Goal: Task Accomplishment & Management: Complete application form

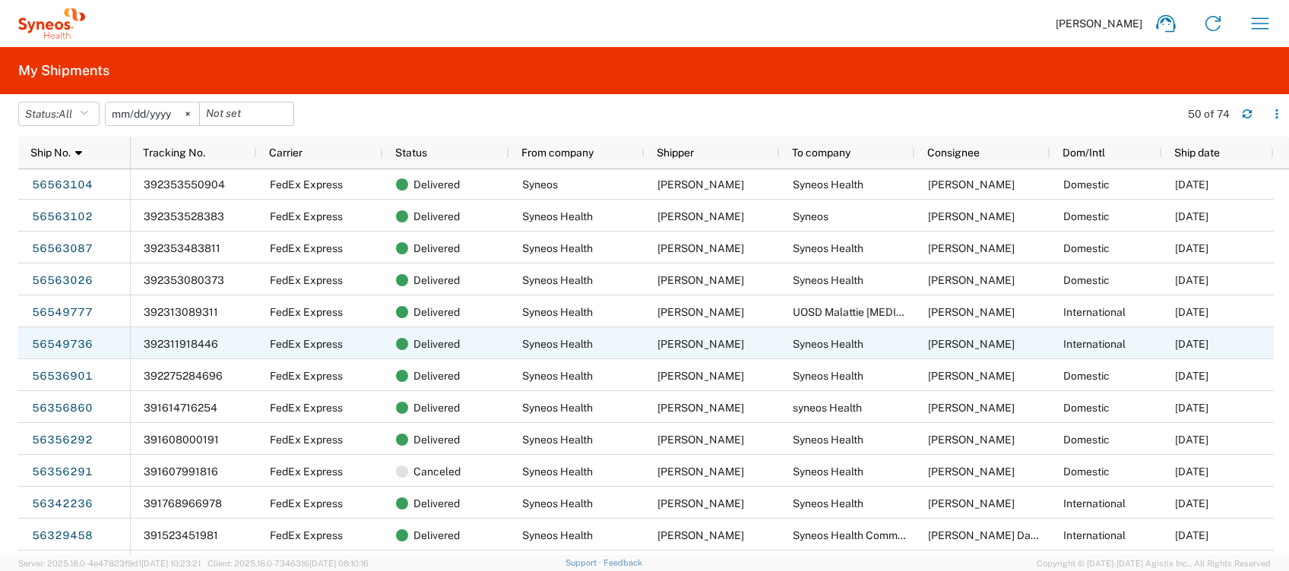
scroll to position [912, 0]
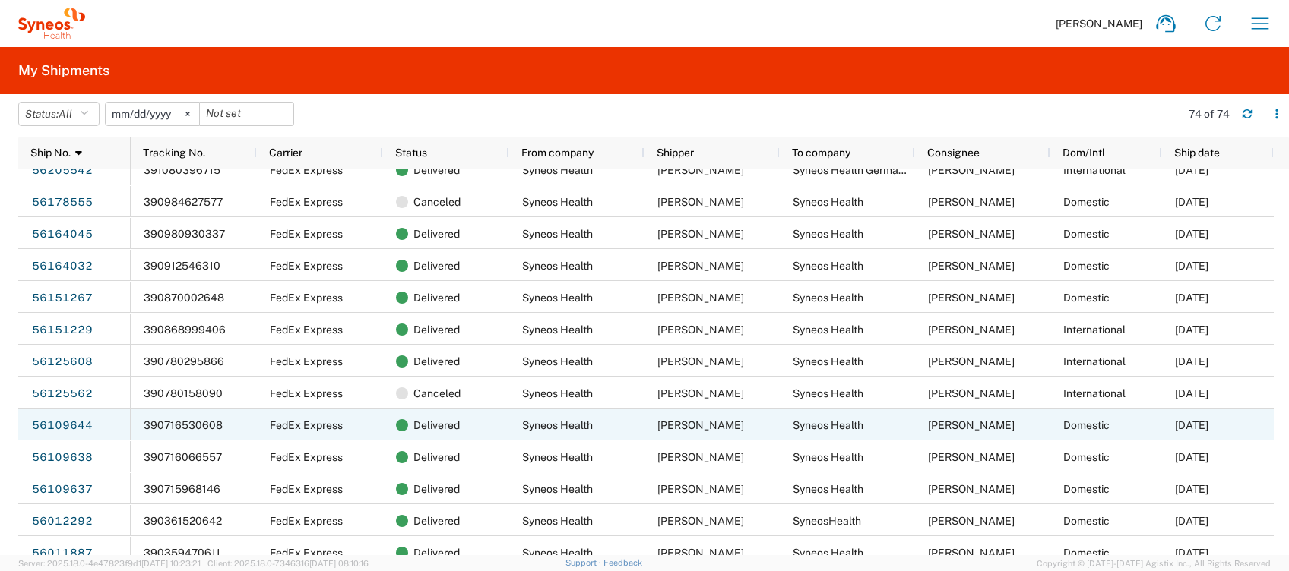
scroll to position [1520, 0]
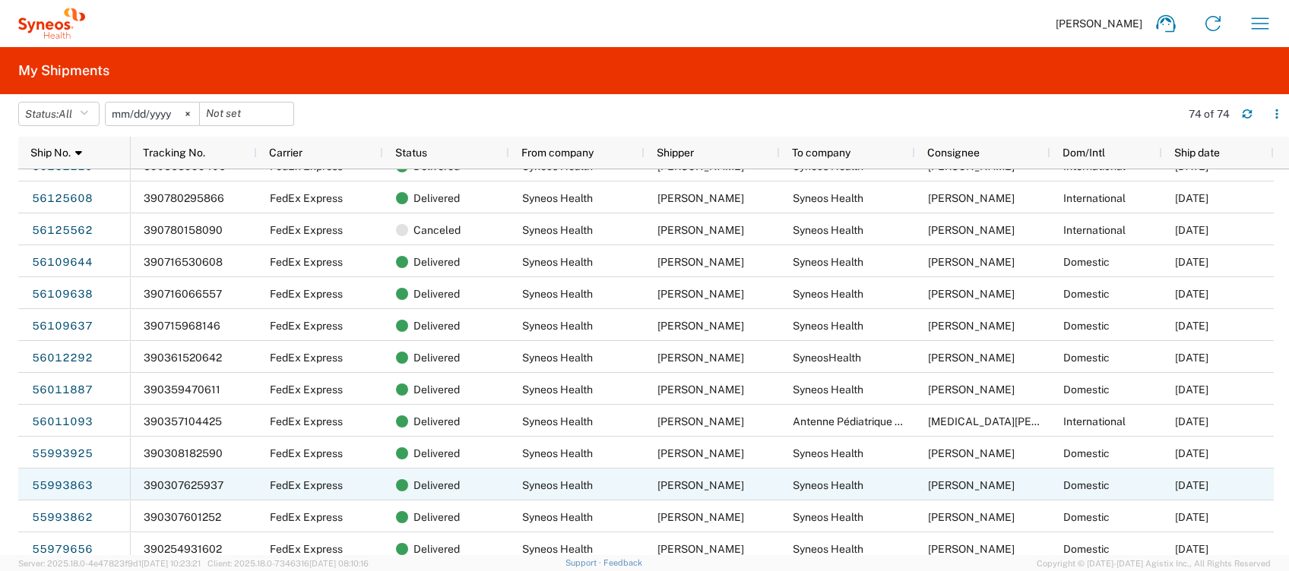
click at [61, 479] on link "55993863" at bounding box center [62, 486] width 62 height 24
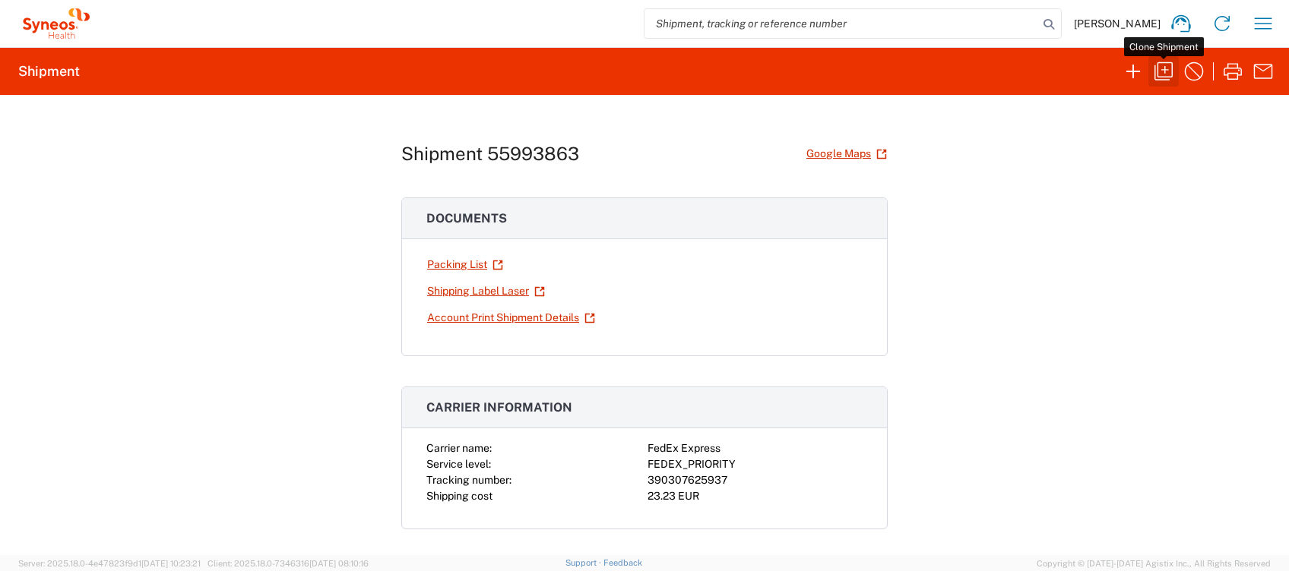
click at [1165, 68] on icon "button" at bounding box center [1163, 71] width 18 height 18
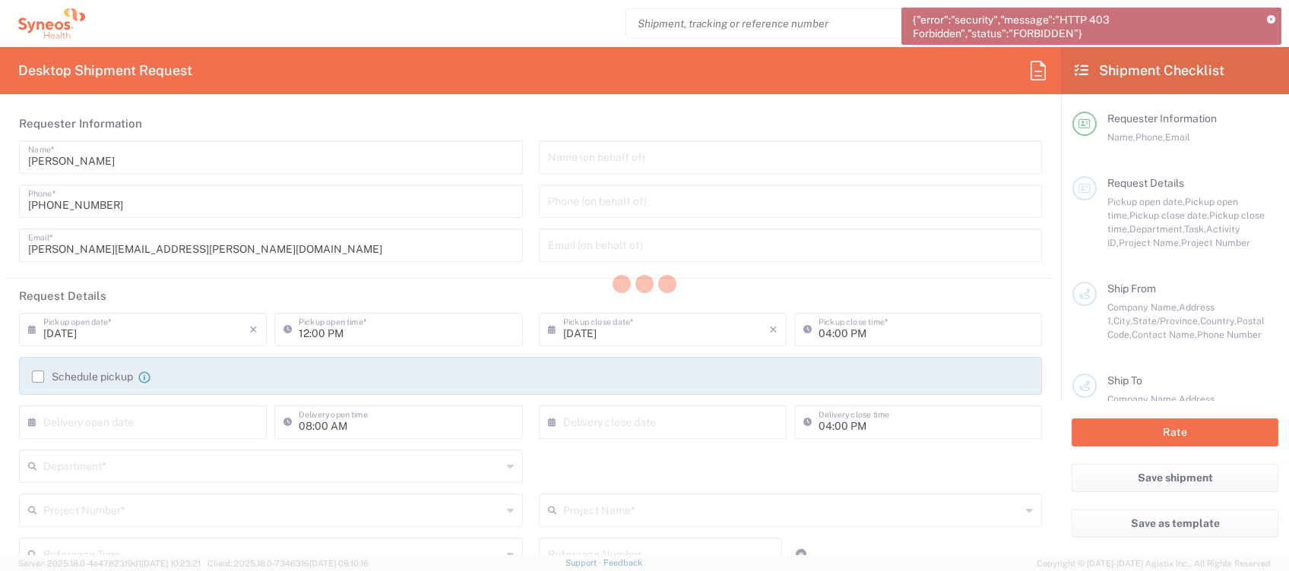
type input "[GEOGRAPHIC_DATA]"
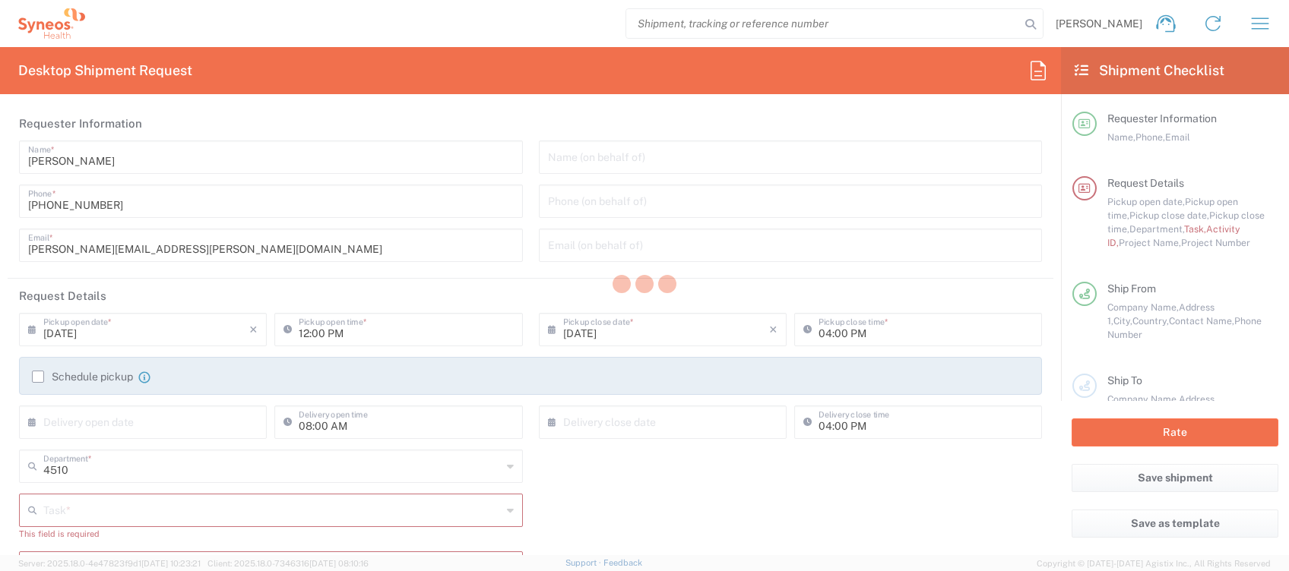
type input "Syneos Health Clinical [GEOGRAPHIC_DATA]"
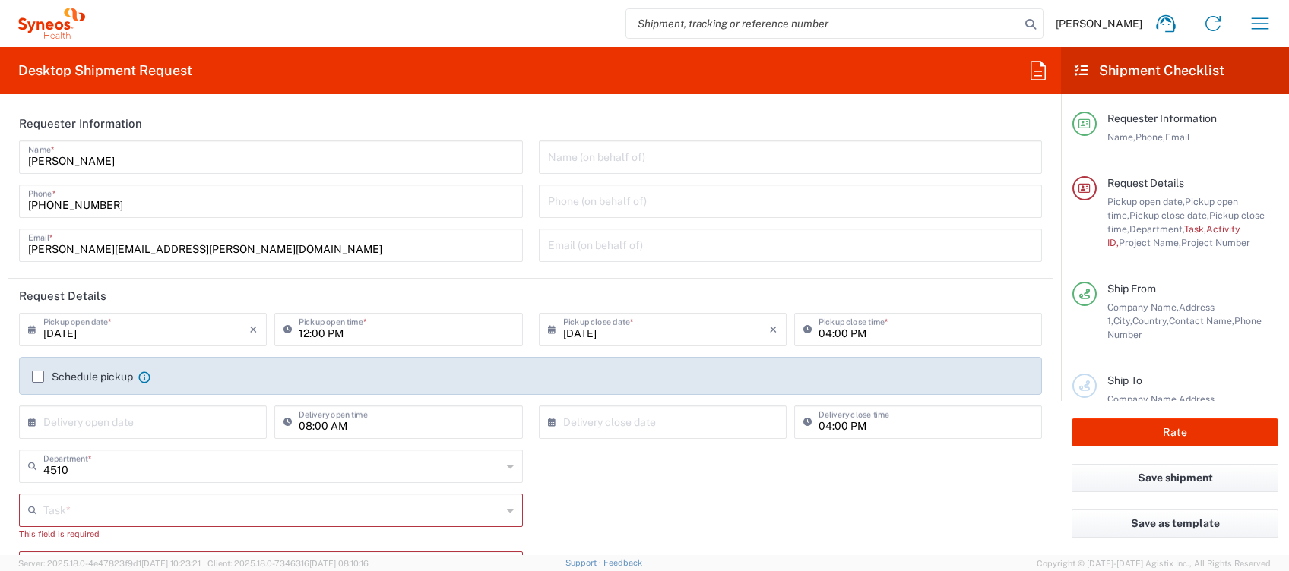
drag, startPoint x: 38, startPoint y: 378, endPoint x: 52, endPoint y: 378, distance: 13.7
click at [38, 378] on label "Schedule pickup" at bounding box center [82, 377] width 101 height 12
click at [38, 377] on input "Schedule pickup" at bounding box center [38, 377] width 0 height 0
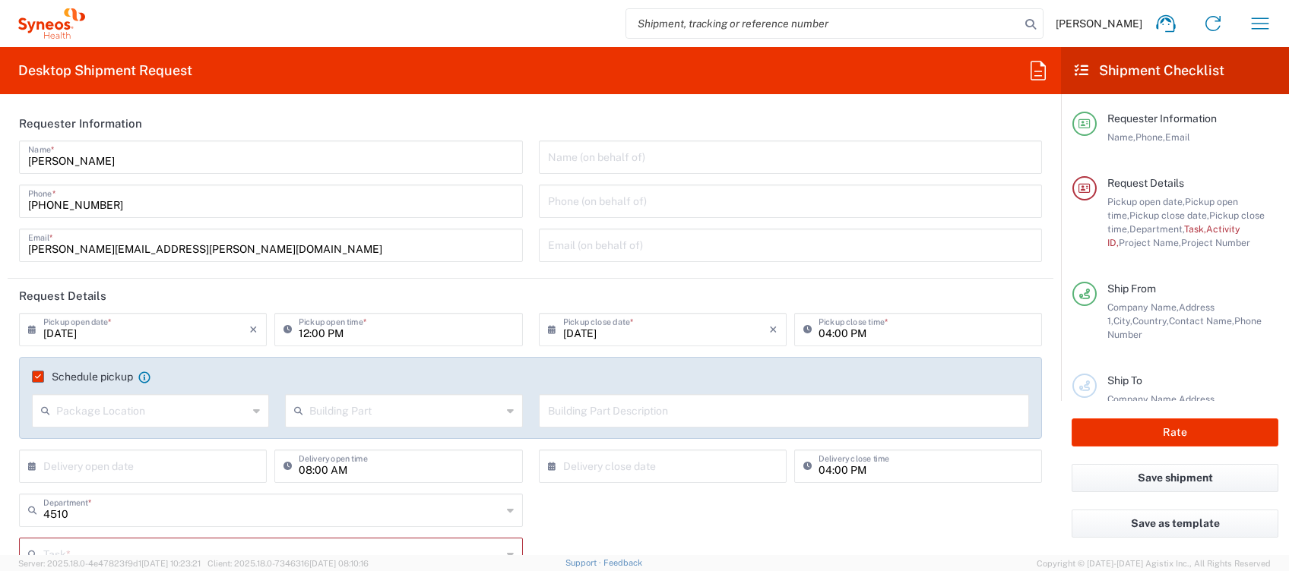
click at [122, 414] on input "text" at bounding box center [151, 410] width 191 height 27
click at [174, 332] on input "[DATE]" at bounding box center [146, 328] width 206 height 27
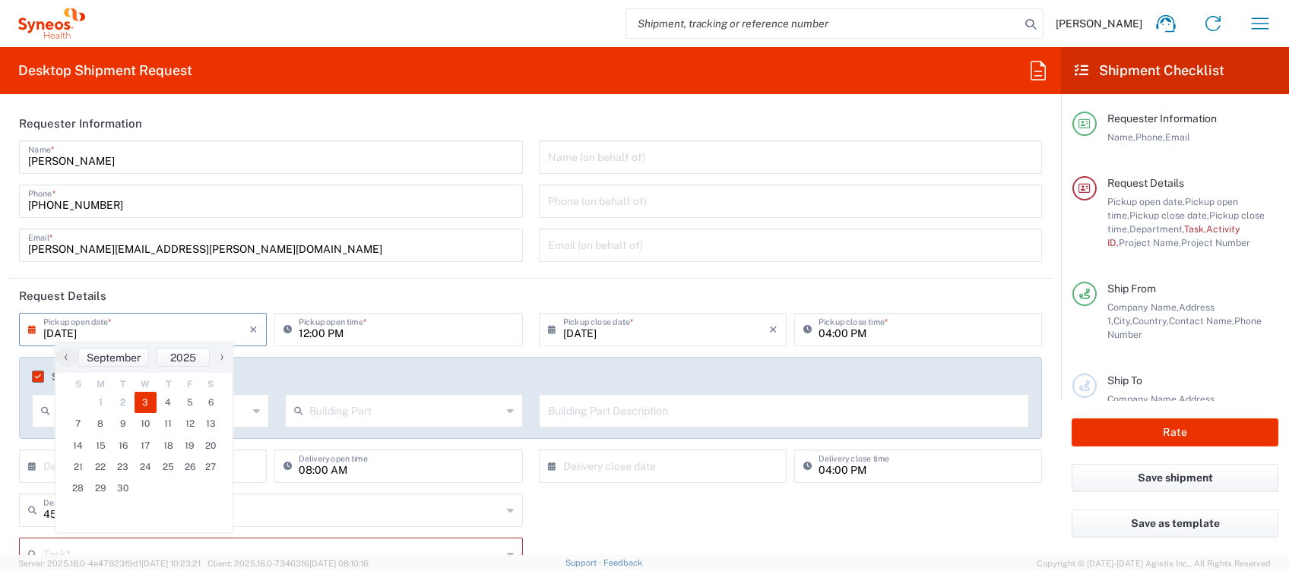
click at [596, 501] on div "4510 Department * 4510 3000 3100 3109 3110 3111 3112 3125 3130 3135 3136 3150 3…" at bounding box center [530, 516] width 1039 height 44
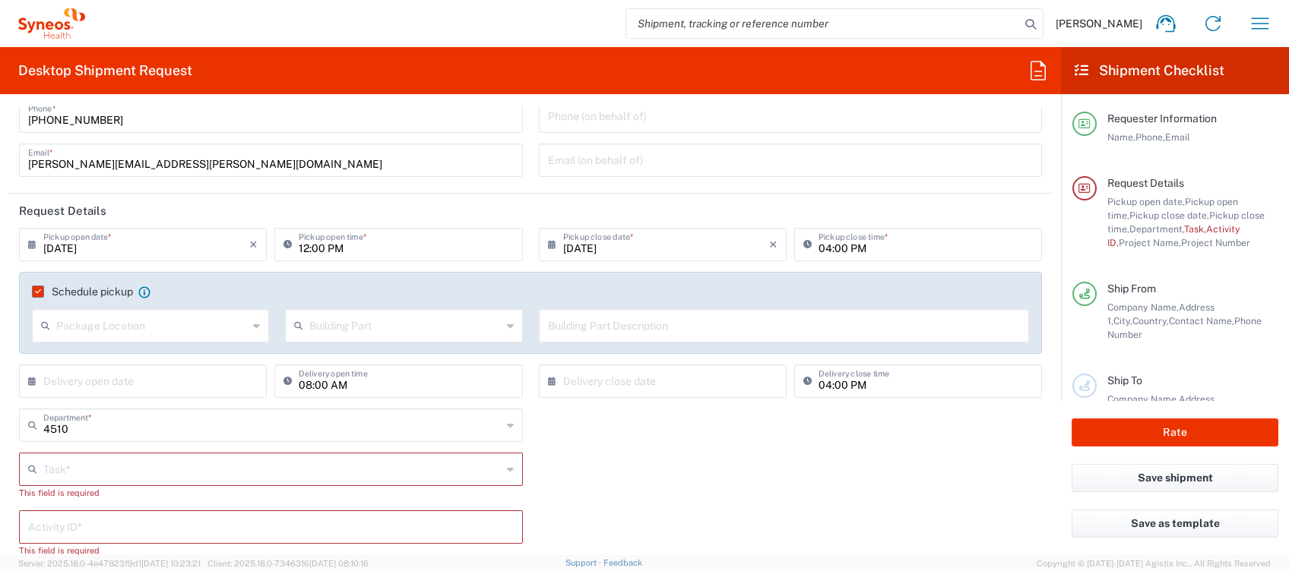
scroll to position [202, 0]
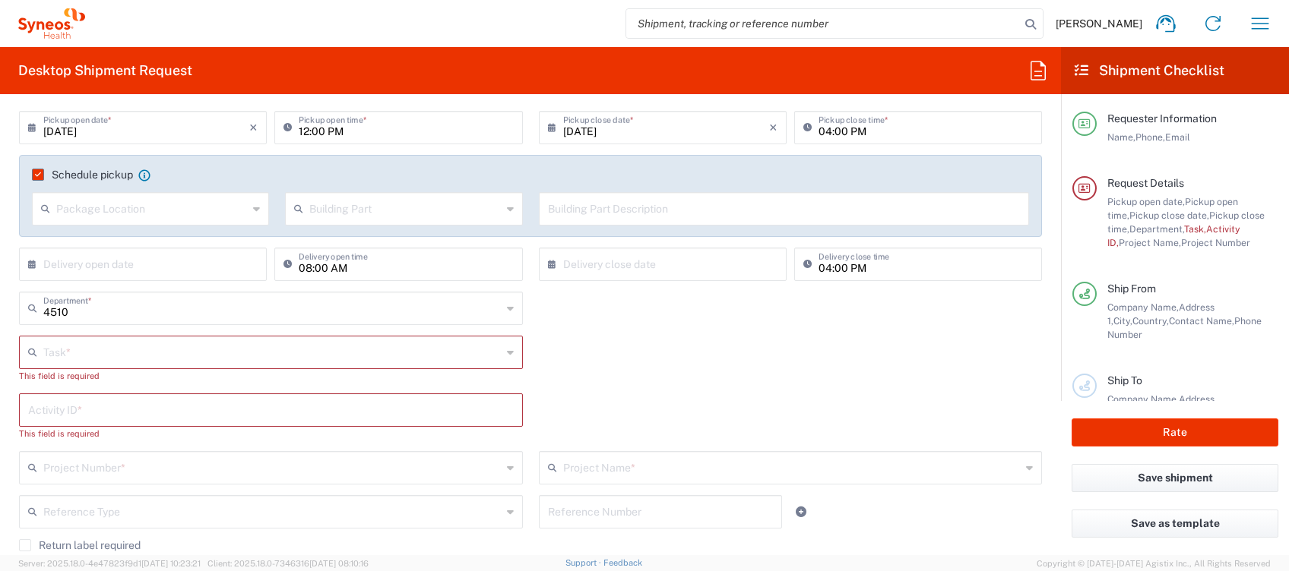
click at [125, 343] on input "text" at bounding box center [272, 351] width 458 height 27
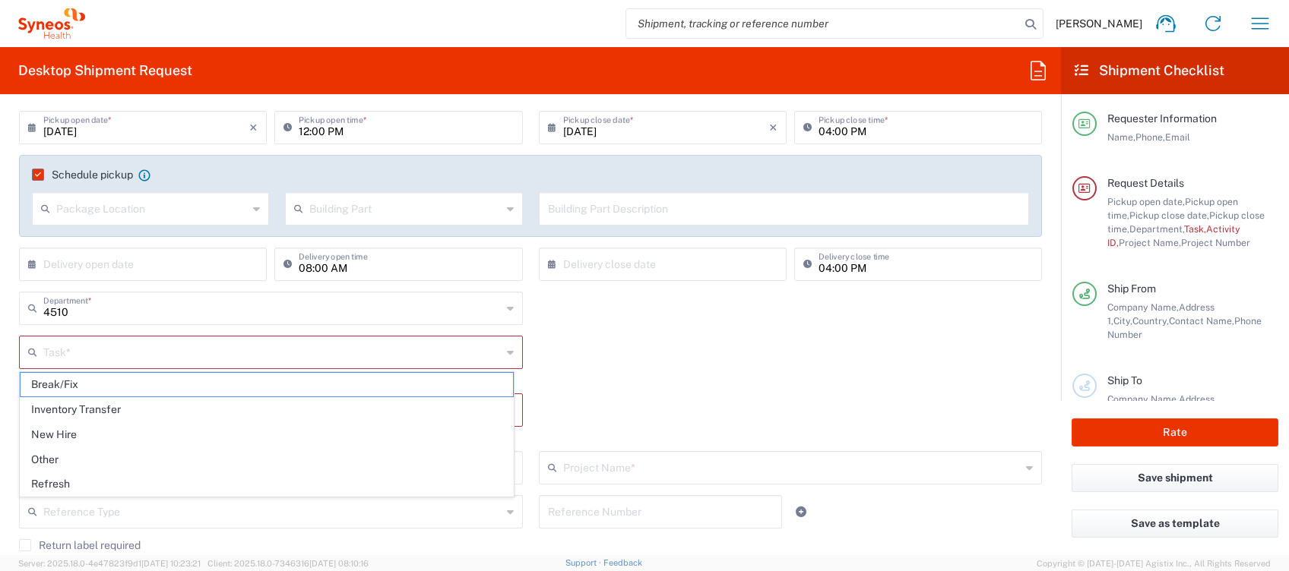
drag, startPoint x: 81, startPoint y: 451, endPoint x: 89, endPoint y: 450, distance: 7.6
click at [81, 451] on span "Other" at bounding box center [267, 460] width 492 height 24
type input "Other"
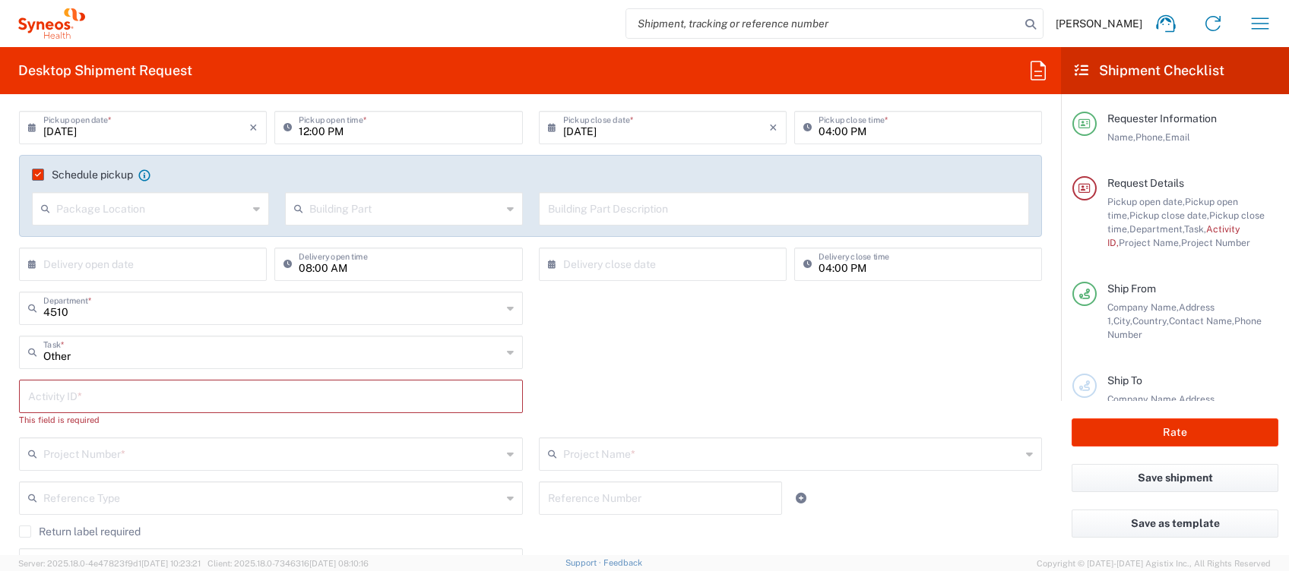
click at [110, 404] on input "text" at bounding box center [271, 395] width 486 height 27
type input "4510"
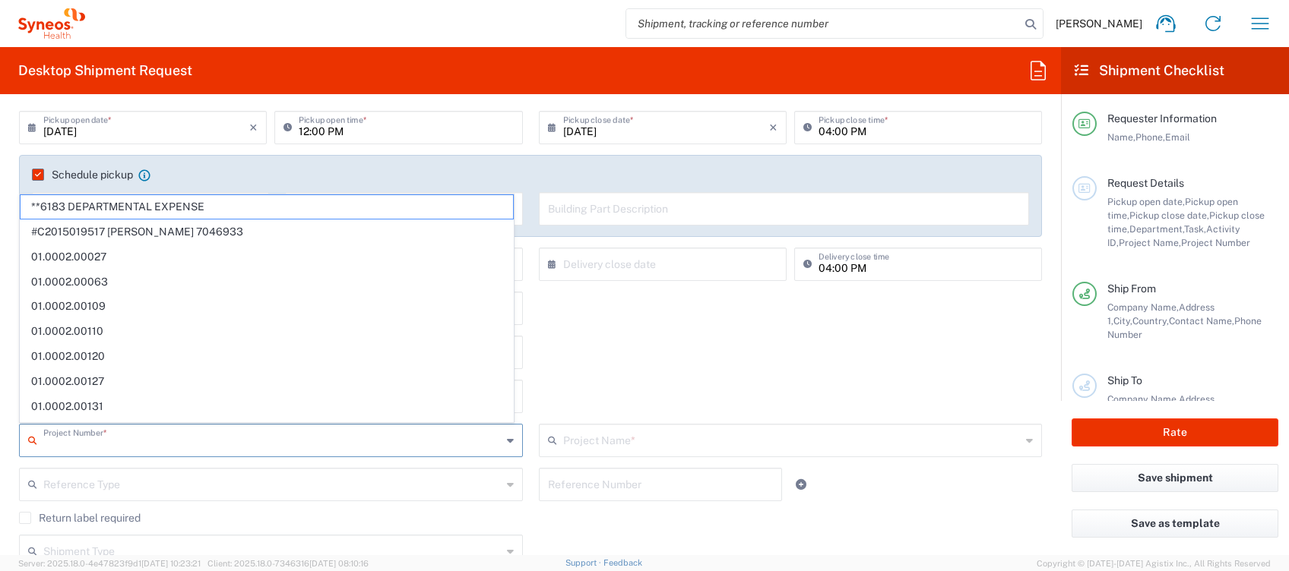
click at [111, 438] on input "text" at bounding box center [272, 439] width 458 height 27
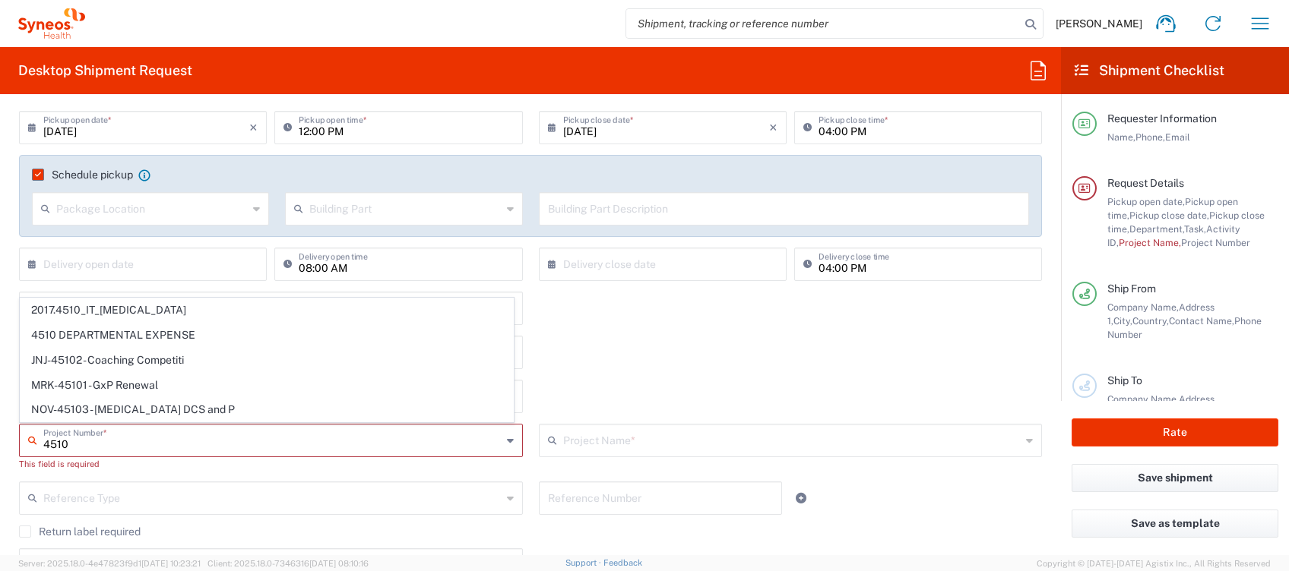
scroll to position [405, 0]
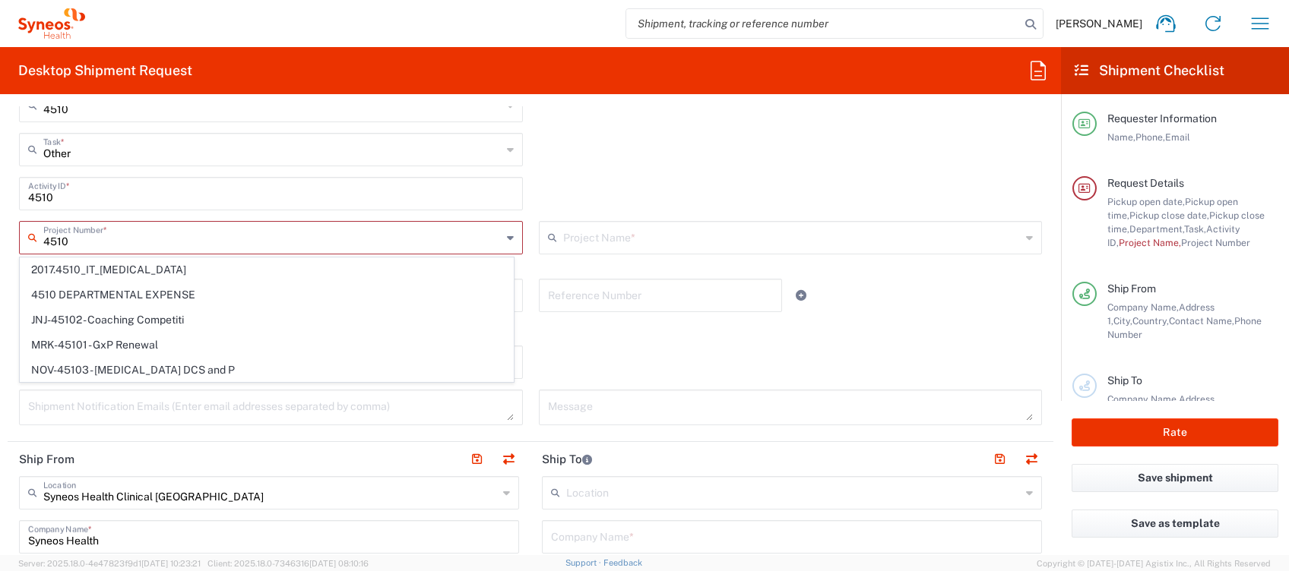
click at [150, 295] on span "4510 DEPARTMENTAL EXPENSE" at bounding box center [267, 295] width 492 height 24
type input "4510 DEPARTMENTAL EXPENSE"
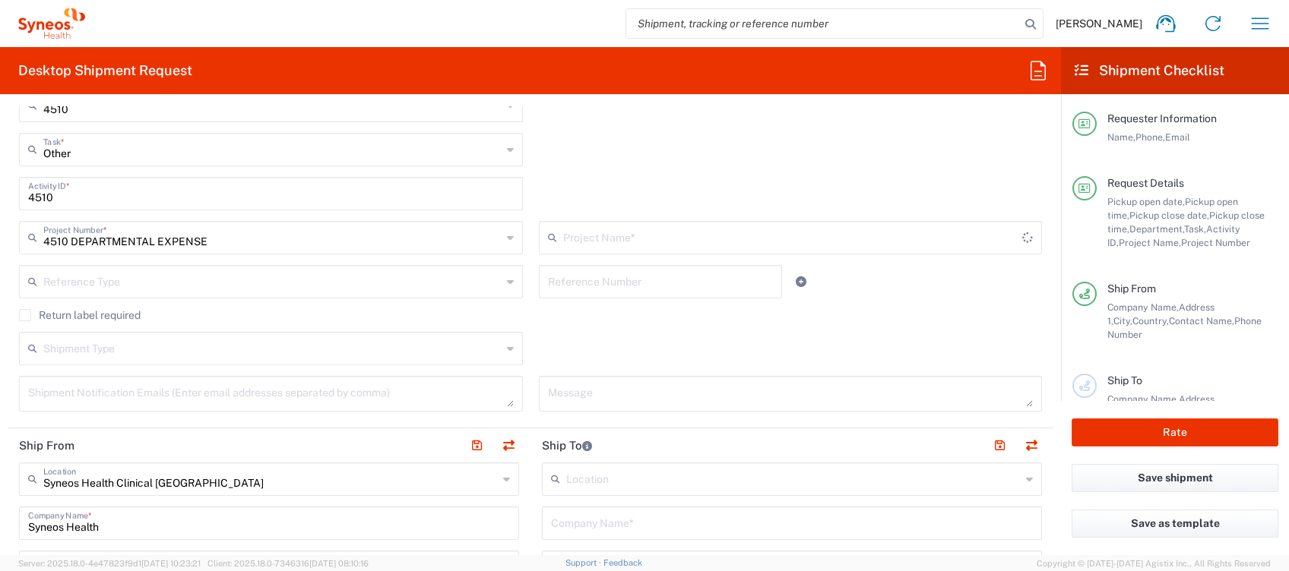
type input "4510 DEPARTMENTAL EXPENSE"
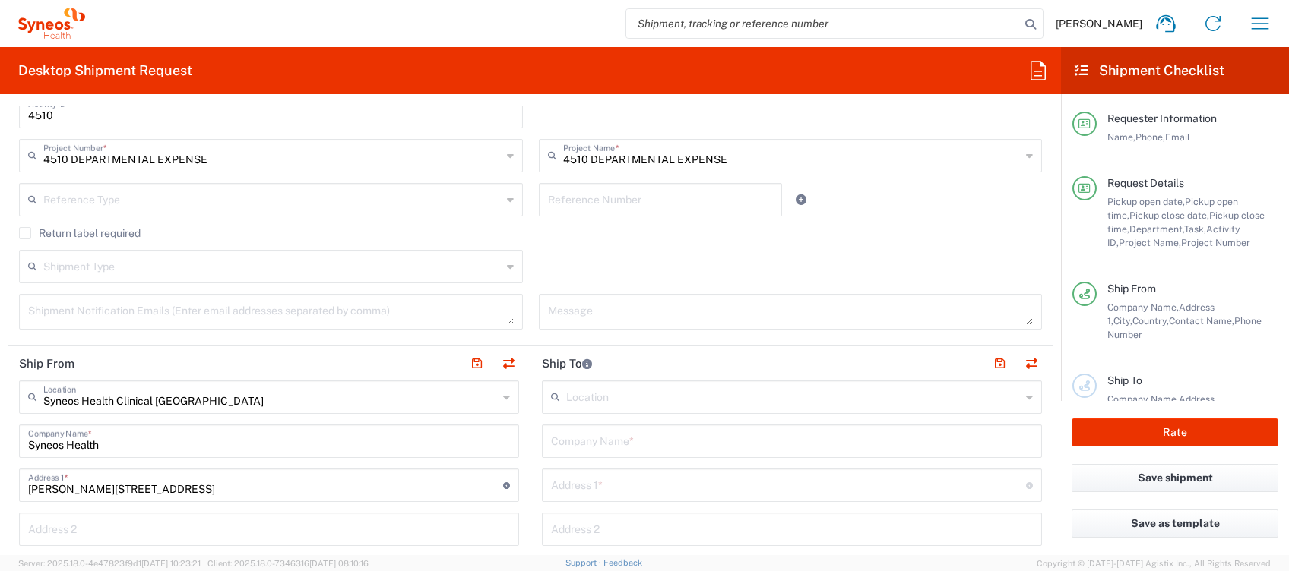
scroll to position [506, 0]
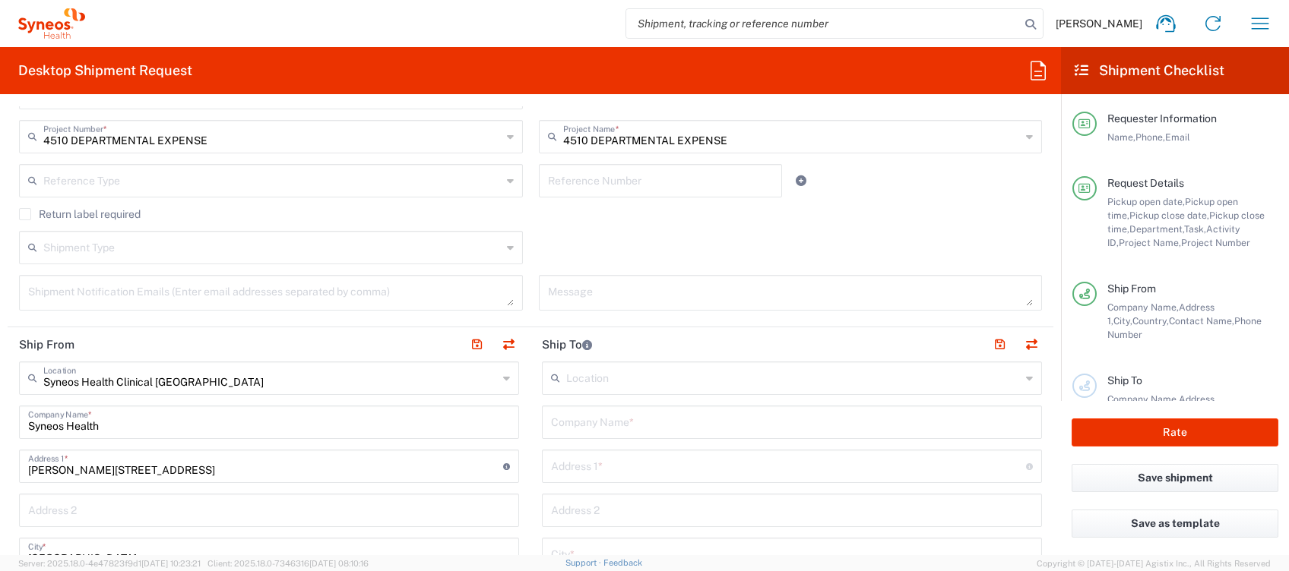
click at [584, 427] on input "text" at bounding box center [792, 421] width 482 height 27
type input "syneos health"
click at [581, 468] on input "text" at bounding box center [788, 465] width 475 height 27
click at [593, 473] on input "text" at bounding box center [788, 465] width 475 height 27
paste input "Sara Oliveira Rua Cega n135, 1G, Aveiro, 3810-232 Portugal tfno +351 968 123 585"
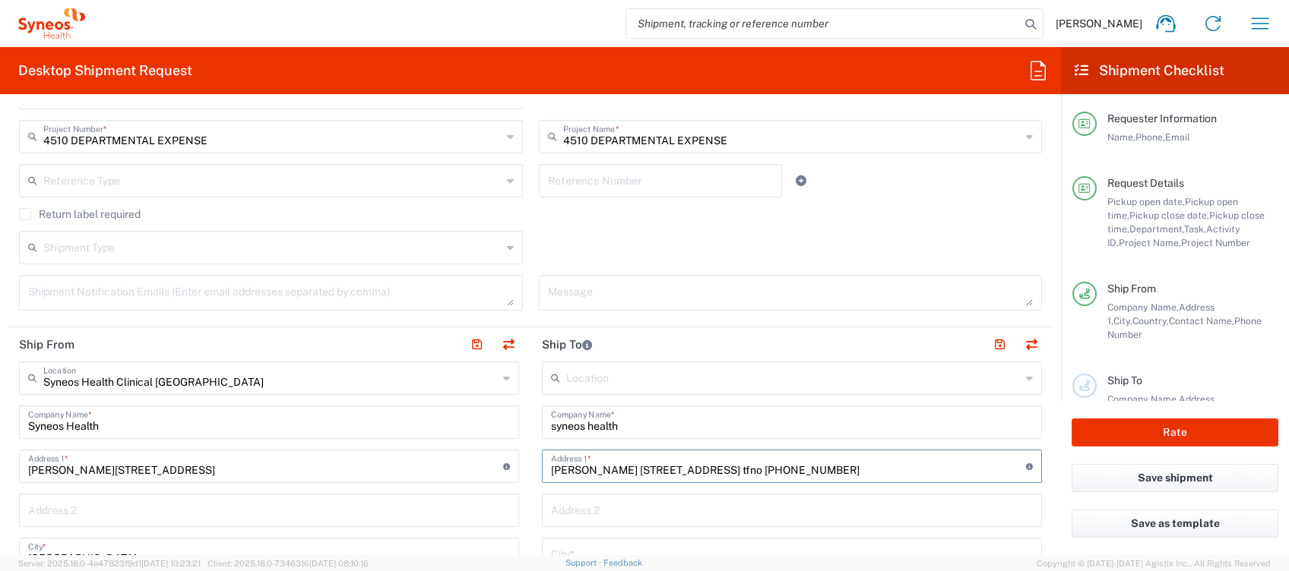
drag, startPoint x: 610, startPoint y: 468, endPoint x: 467, endPoint y: 467, distance: 143.6
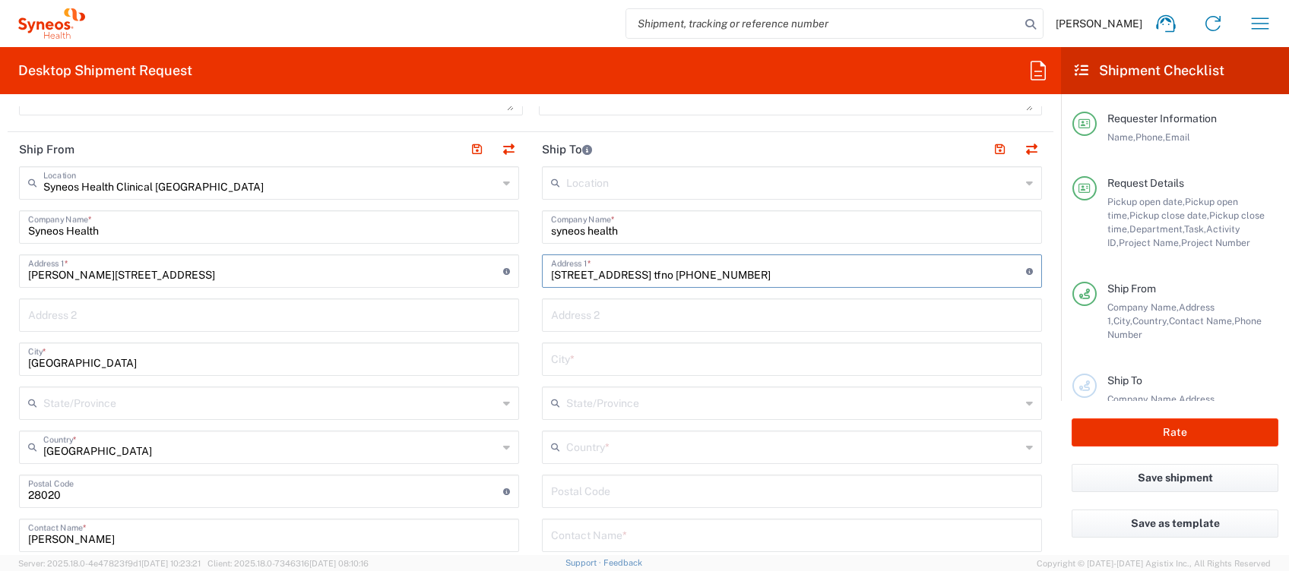
scroll to position [709, 0]
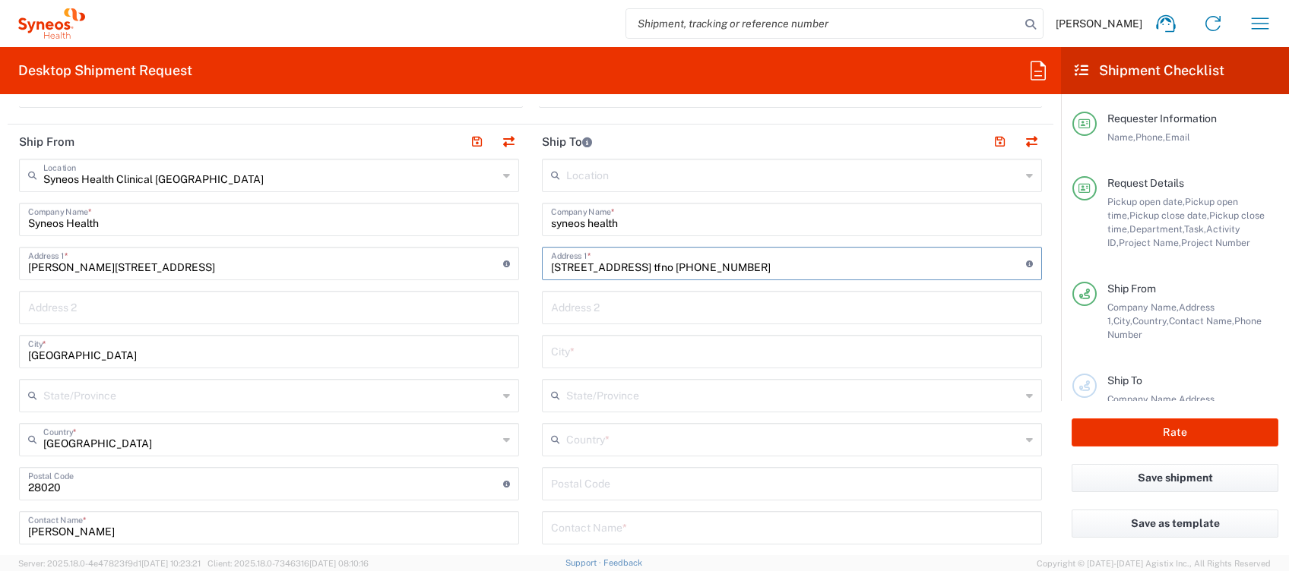
type input "Rua Cega n135, 1G, Aveiro, 3810-232 Portugal tfno +351 968 123 585"
click at [612, 490] on input "undefined" at bounding box center [792, 483] width 482 height 27
click at [577, 525] on input "text" at bounding box center [792, 527] width 482 height 27
paste input "Sara Oliveira"
type input "Sara Oliveira"
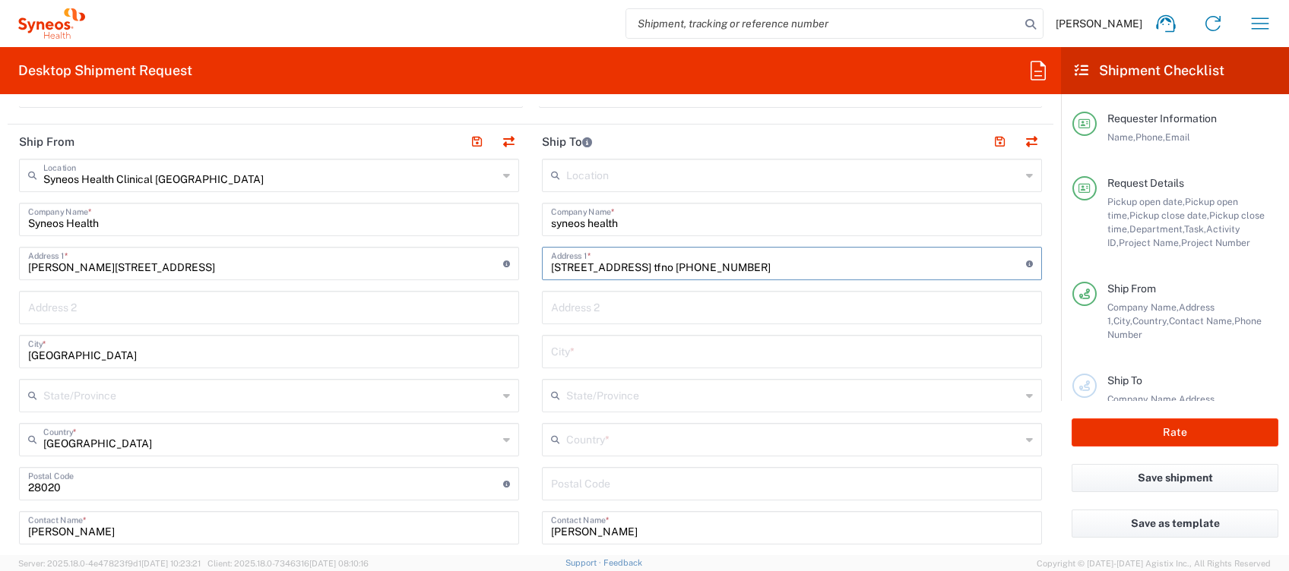
drag, startPoint x: 638, startPoint y: 264, endPoint x: 981, endPoint y: 269, distance: 342.7
click at [981, 269] on input "Rua Cega n135, 1G, Aveiro, 3810-232 Portugal tfno +351 968 123 585" at bounding box center [788, 262] width 475 height 27
type input "Rua Cega n135, 1G,"
click at [609, 400] on input "text" at bounding box center [793, 394] width 454 height 27
click at [585, 435] on div "No Results Found" at bounding box center [780, 432] width 491 height 35
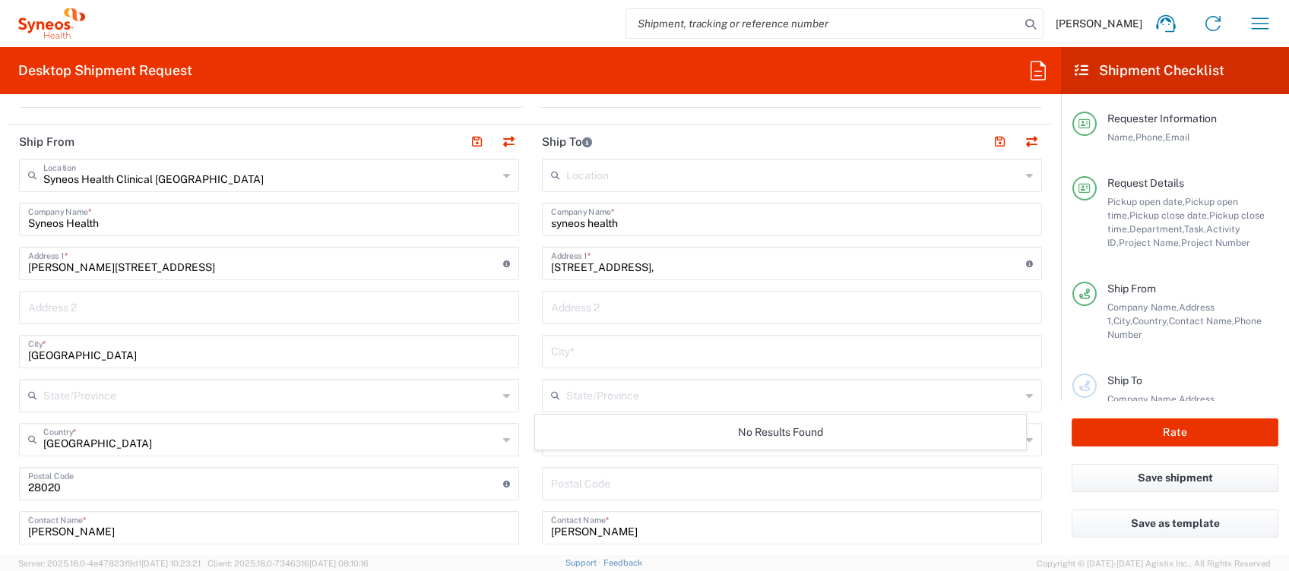
click at [577, 352] on input "text" at bounding box center [792, 350] width 482 height 27
paste input "Aveiro, 3810-232 Portugal tfno +351 968 123 585"
drag, startPoint x: 580, startPoint y: 353, endPoint x: 973, endPoint y: 365, distance: 393.0
click at [973, 365] on div "Aveiro, 3810-232 Portugal tfno +351 968 123 585 City *" at bounding box center [792, 351] width 500 height 33
type input "Aveiro,"
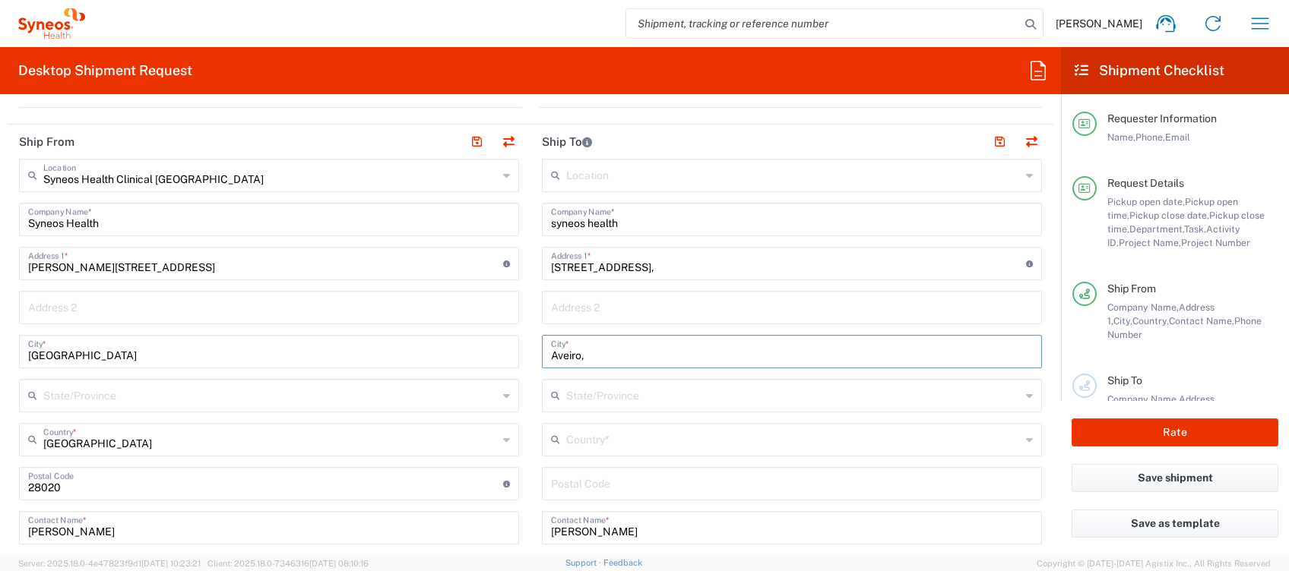
click at [586, 482] on input "undefined" at bounding box center [792, 483] width 482 height 27
paste input "3810-232 Portugal tfno +351 968 123 585"
click at [601, 492] on input "undefined" at bounding box center [792, 483] width 482 height 27
click at [666, 486] on input "undefined" at bounding box center [792, 483] width 482 height 27
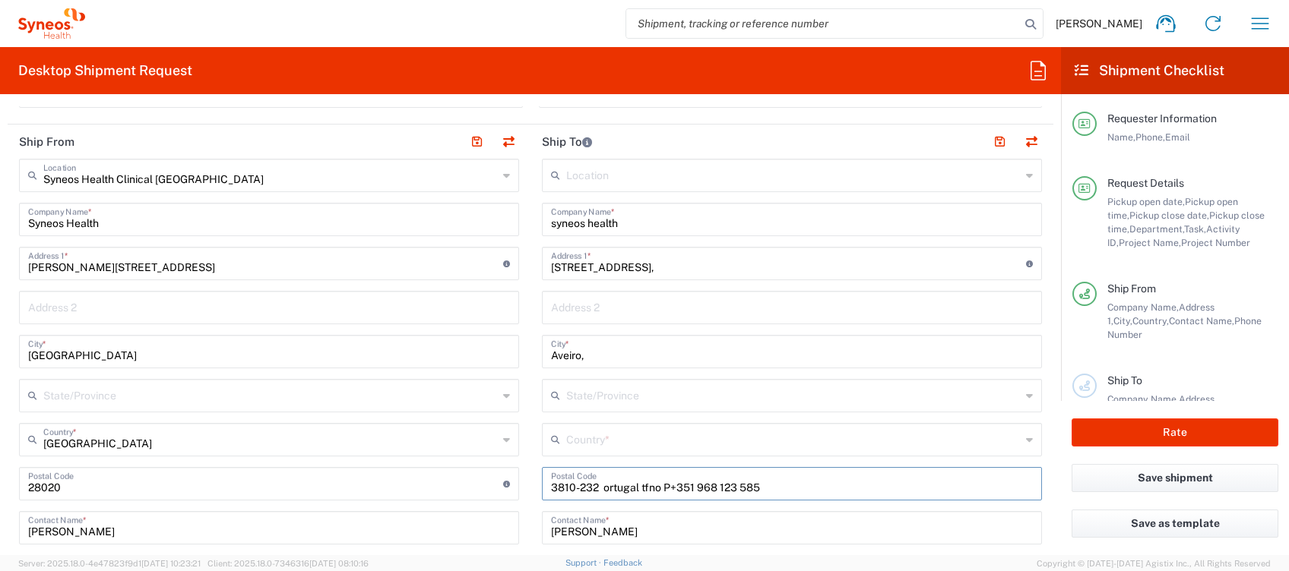
click at [666, 486] on input "undefined" at bounding box center [792, 483] width 482 height 27
click at [663, 487] on input "undefined" at bounding box center [792, 483] width 482 height 27
drag, startPoint x: 593, startPoint y: 485, endPoint x: 671, endPoint y: 489, distance: 77.6
click at [671, 489] on input "undefined" at bounding box center [792, 483] width 482 height 27
drag, startPoint x: 596, startPoint y: 486, endPoint x: 729, endPoint y: 483, distance: 133.8
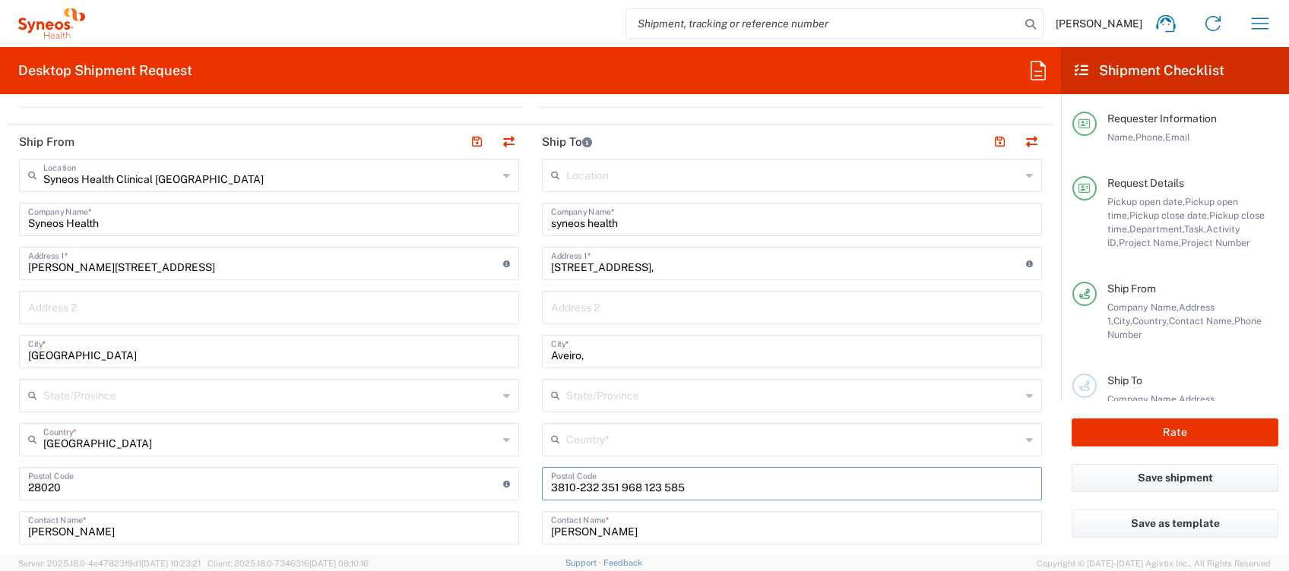
click at [696, 484] on input "undefined" at bounding box center [792, 483] width 482 height 27
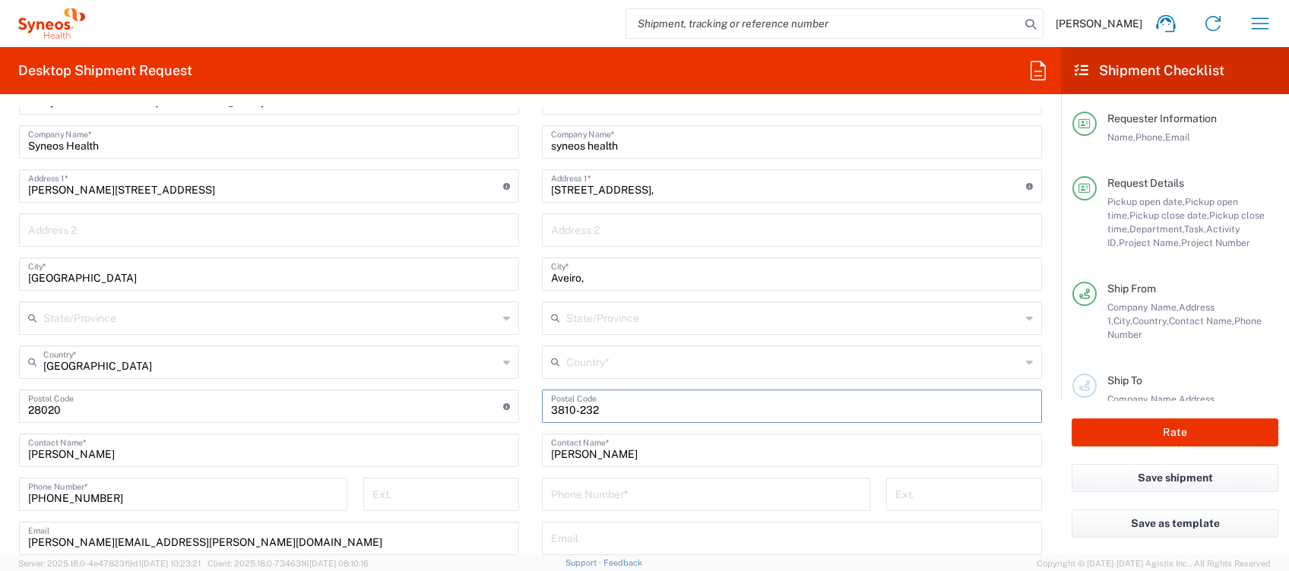
scroll to position [912, 0]
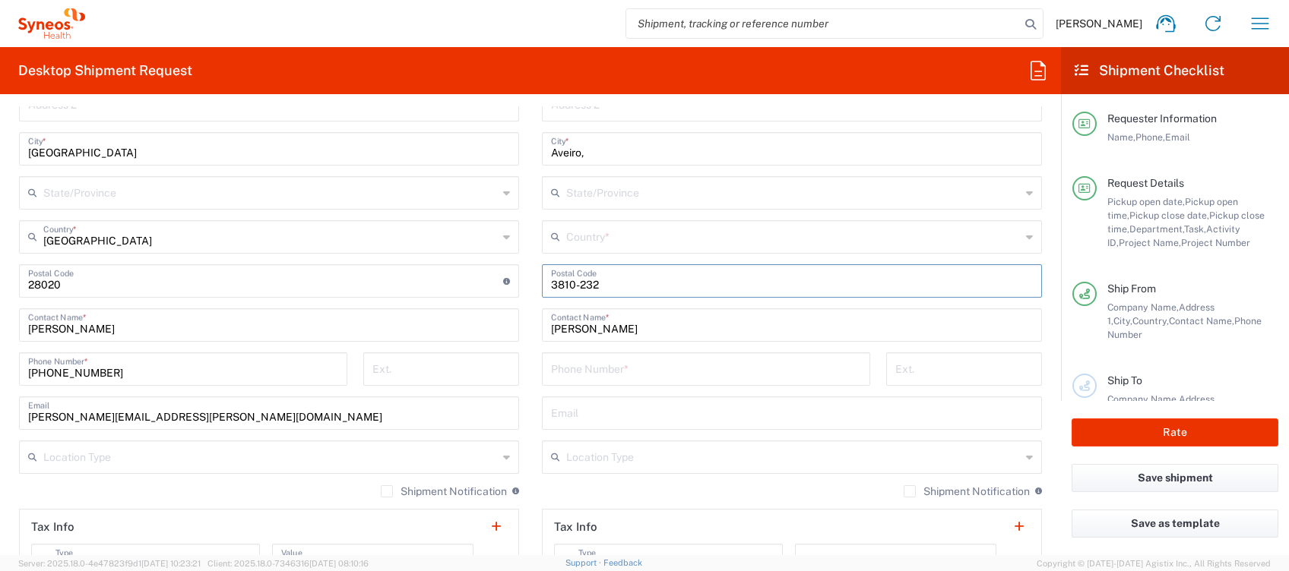
type input "3810-232"
click at [583, 375] on input "tel" at bounding box center [706, 368] width 310 height 27
paste input "351 968 123 585"
click at [558, 371] on input "351 968 123 585" at bounding box center [706, 368] width 310 height 27
type input "351968123585"
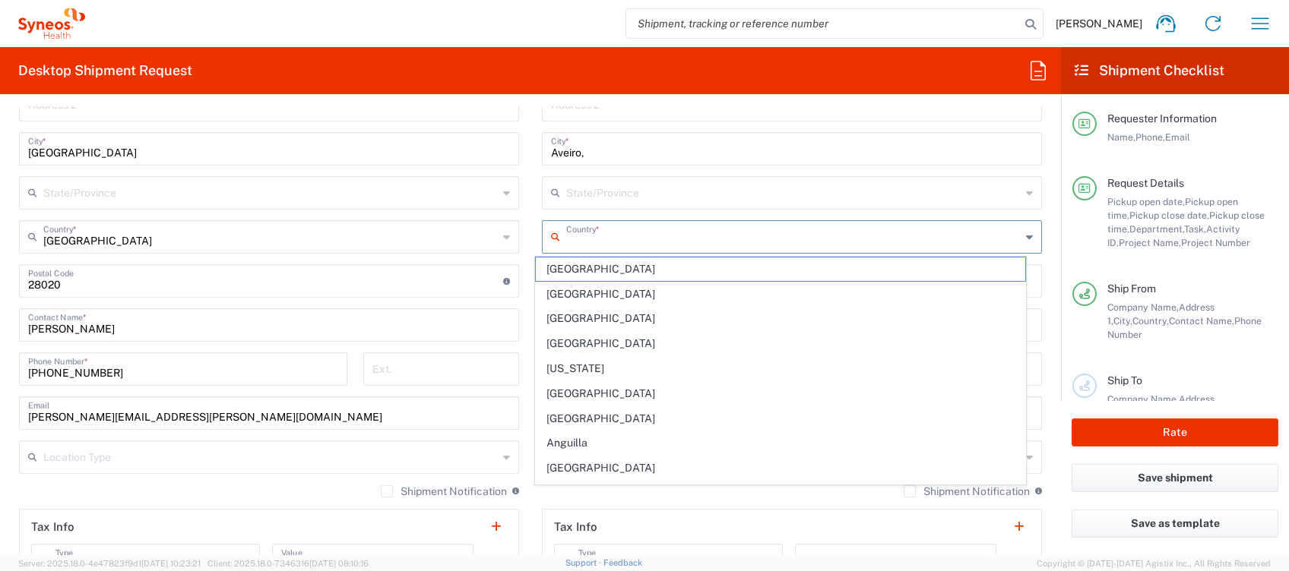
click at [628, 240] on input "text" at bounding box center [793, 236] width 454 height 27
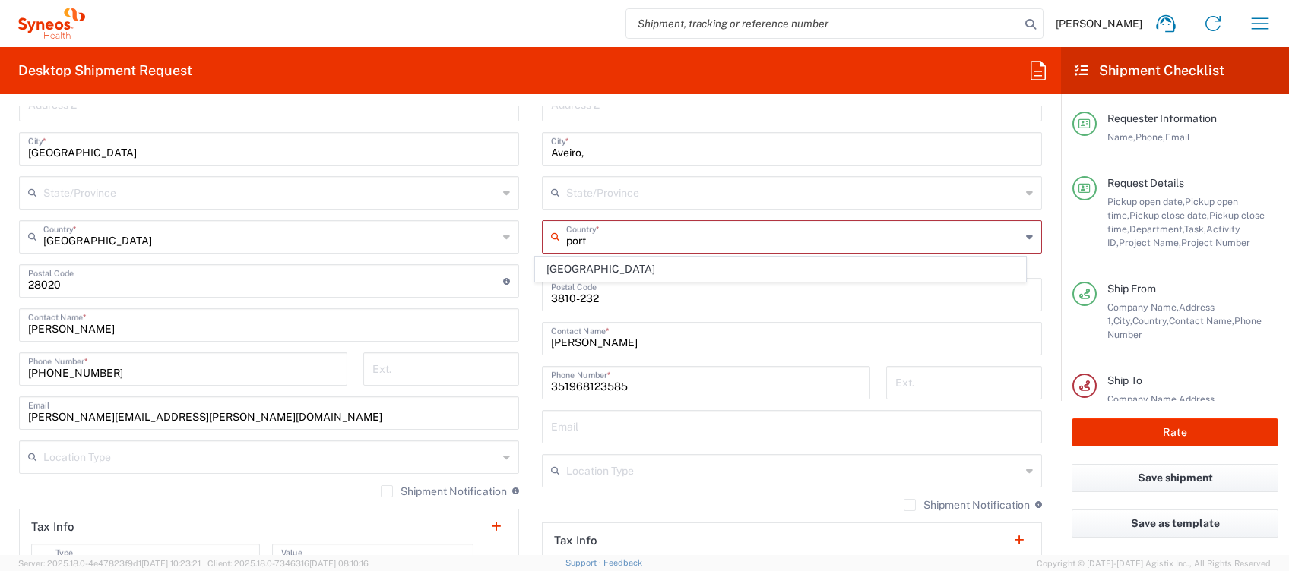
click at [587, 270] on span "[GEOGRAPHIC_DATA]" at bounding box center [780, 270] width 489 height 24
type input "[GEOGRAPHIC_DATA]"
type input "Sender/Shipper"
type input "Delivery Duty Paid"
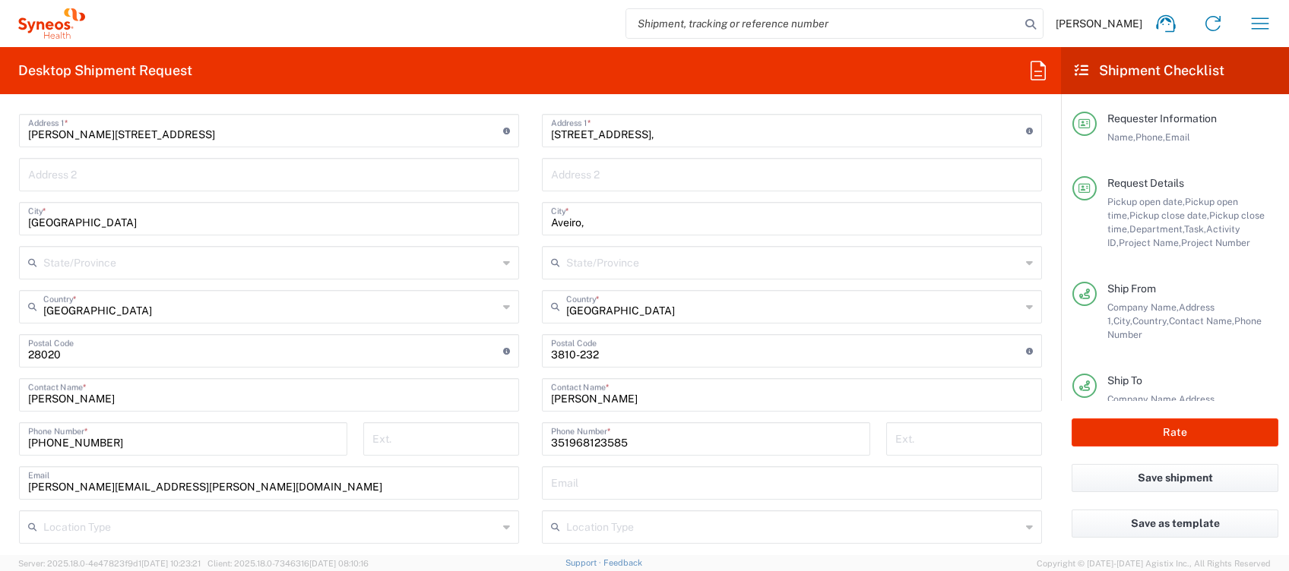
scroll to position [810, 0]
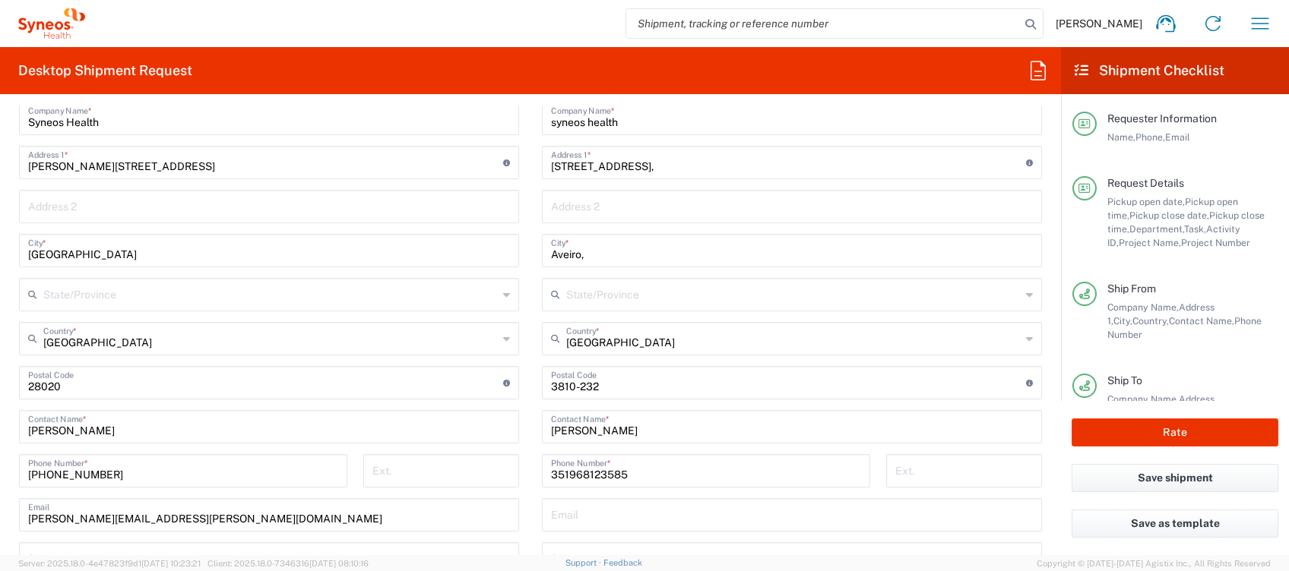
click at [606, 244] on input "Aveiro," at bounding box center [792, 249] width 482 height 27
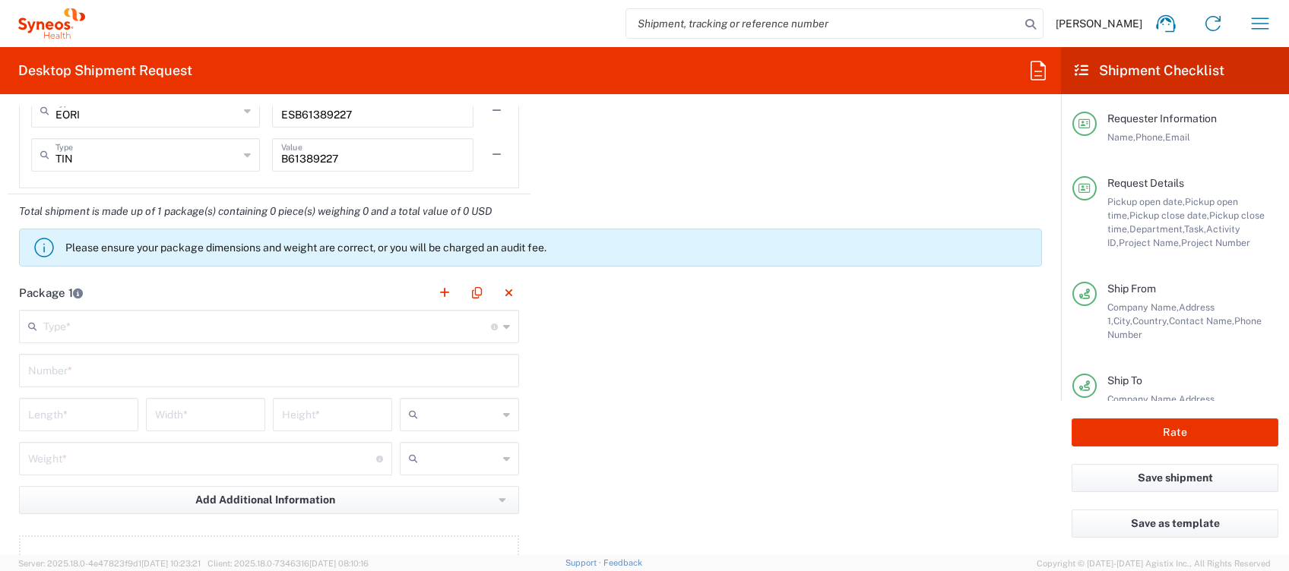
scroll to position [1418, 0]
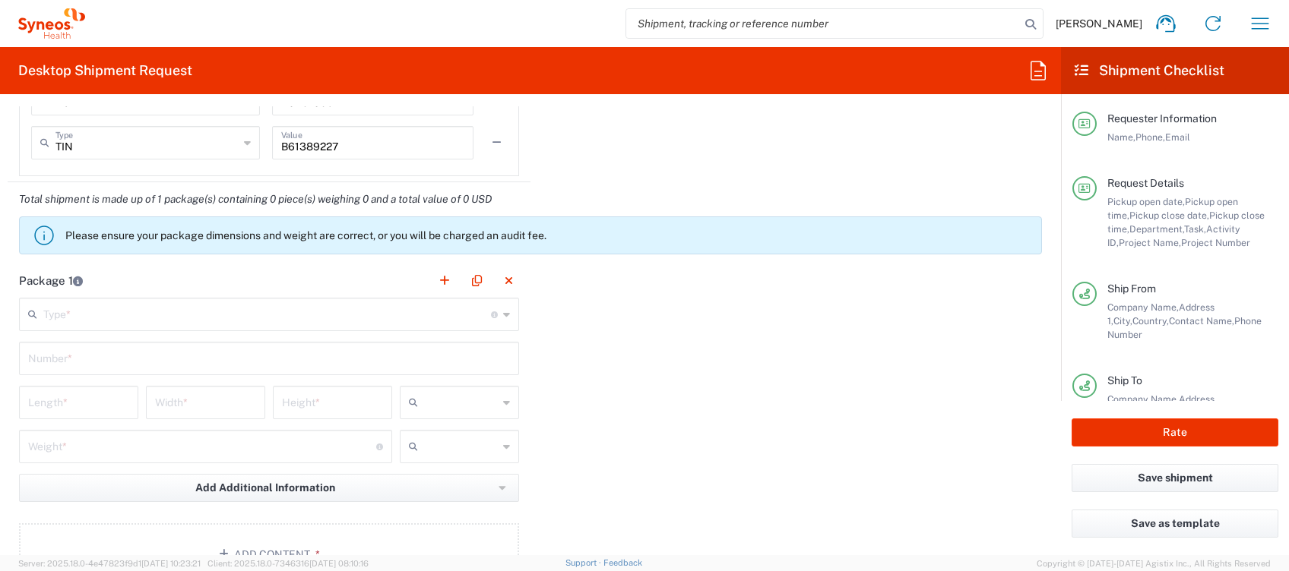
type input "Aveiro"
click at [101, 314] on input "text" at bounding box center [267, 313] width 448 height 27
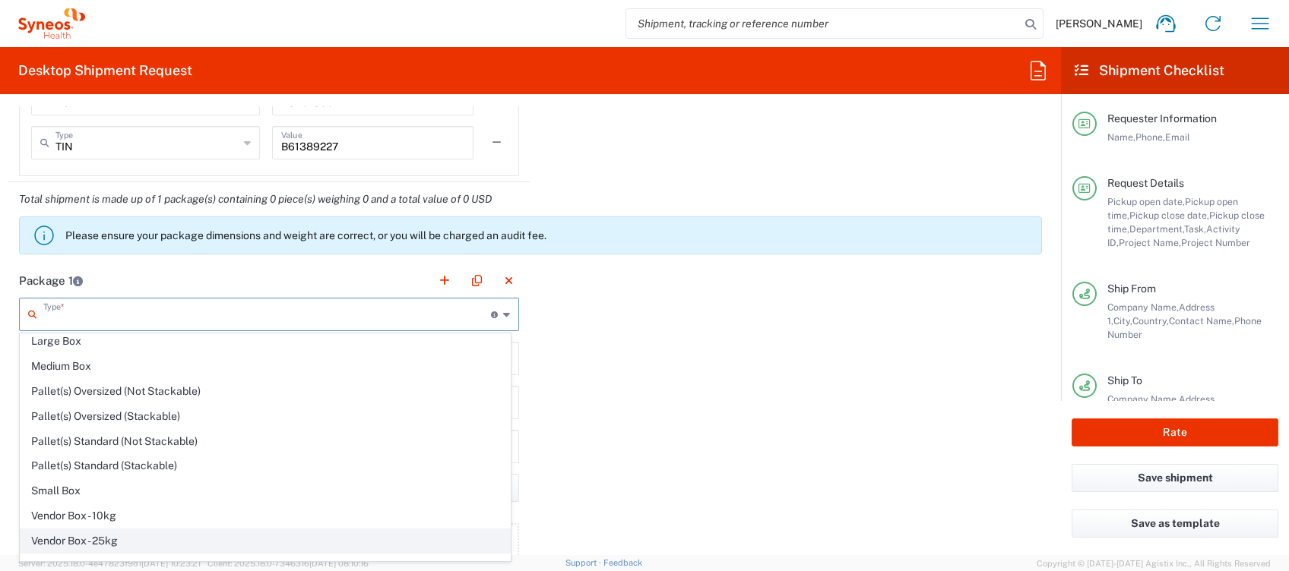
scroll to position [43, 0]
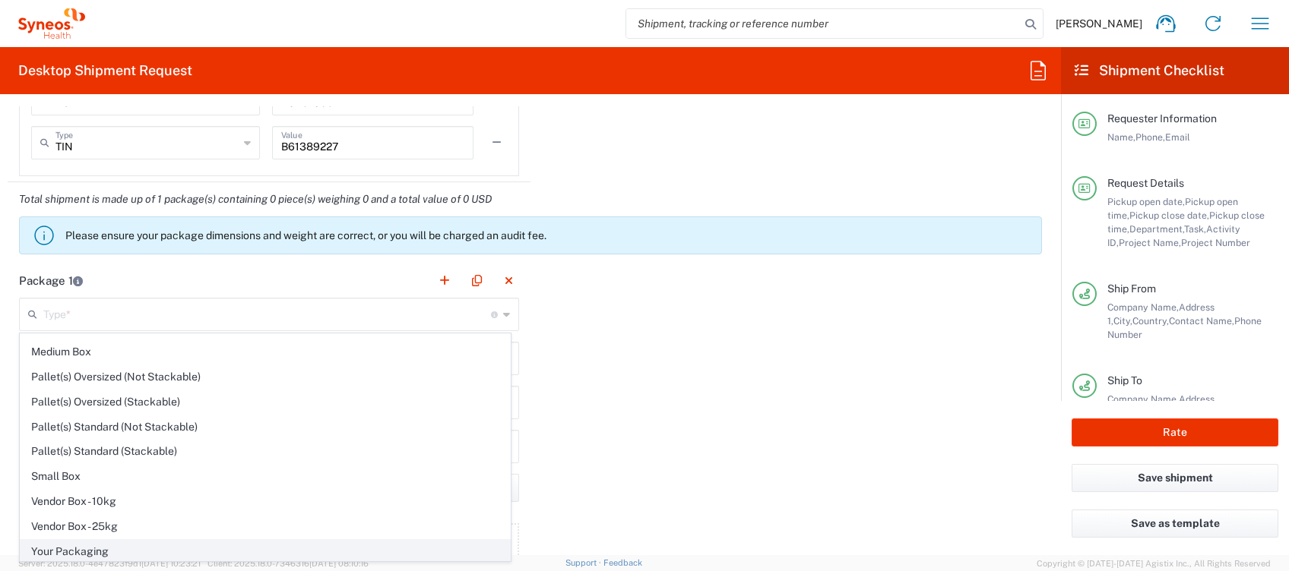
click at [91, 550] on span "Your Packaging" at bounding box center [265, 552] width 489 height 24
type input "Your Packaging"
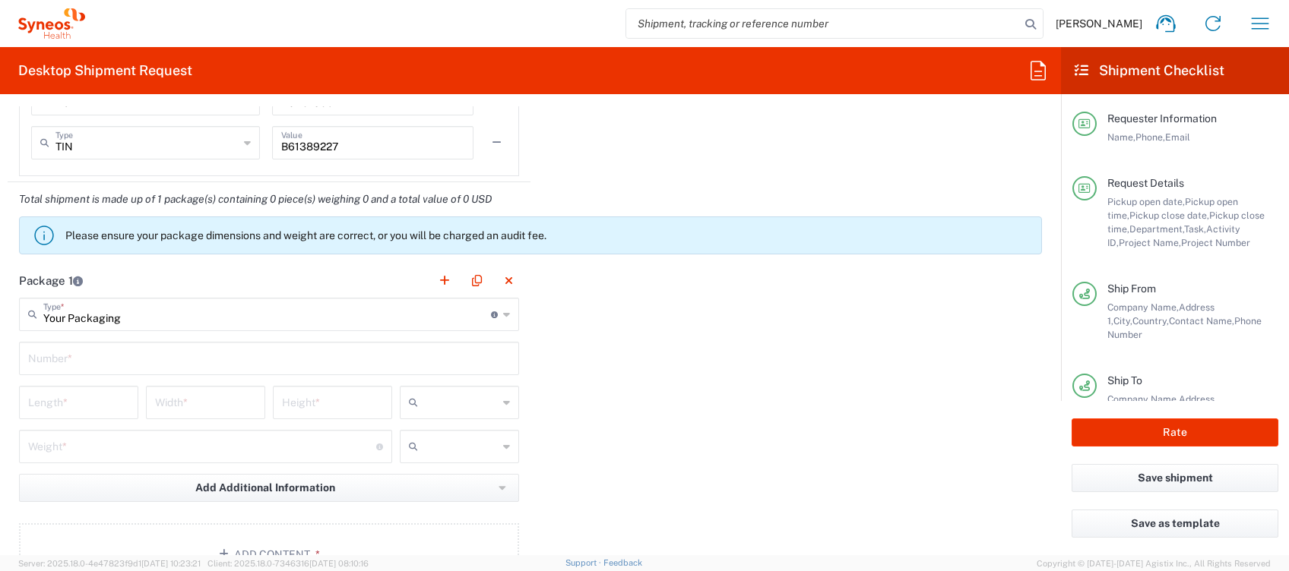
click at [75, 354] on input "text" at bounding box center [269, 357] width 482 height 27
type input "1"
click at [87, 403] on input "number" at bounding box center [78, 401] width 101 height 27
type input "40"
type input "50"
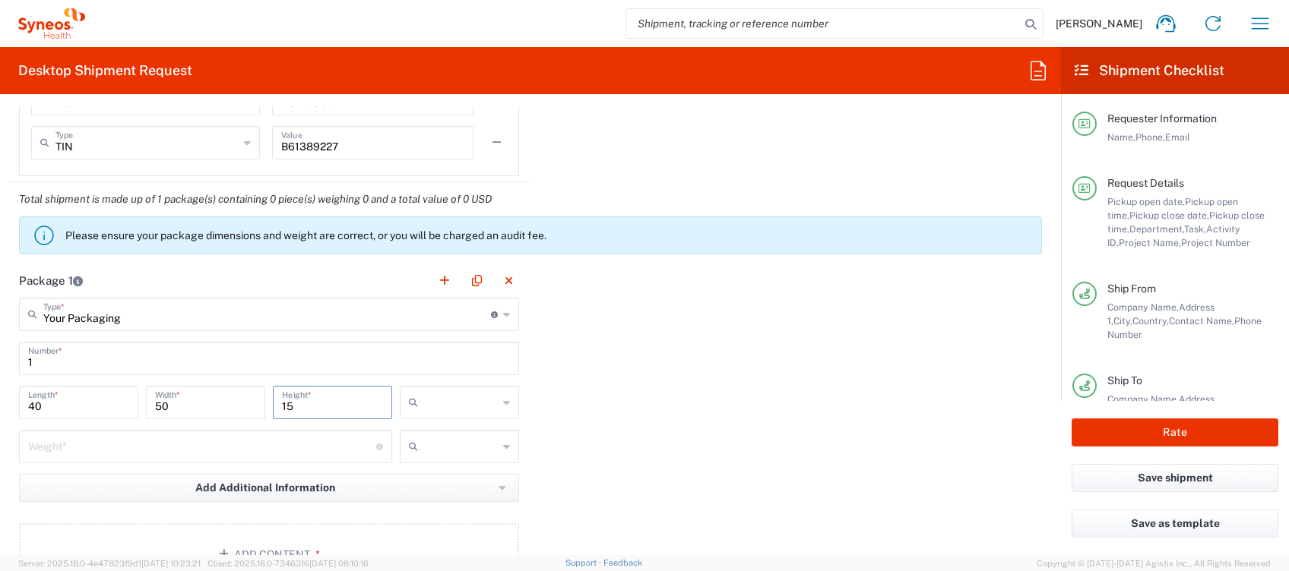
type input "15"
click at [441, 408] on input "text" at bounding box center [461, 403] width 74 height 24
drag, startPoint x: 427, startPoint y: 432, endPoint x: 349, endPoint y: 434, distance: 78.3
click at [429, 432] on span "cm" at bounding box center [452, 434] width 114 height 24
type input "cm"
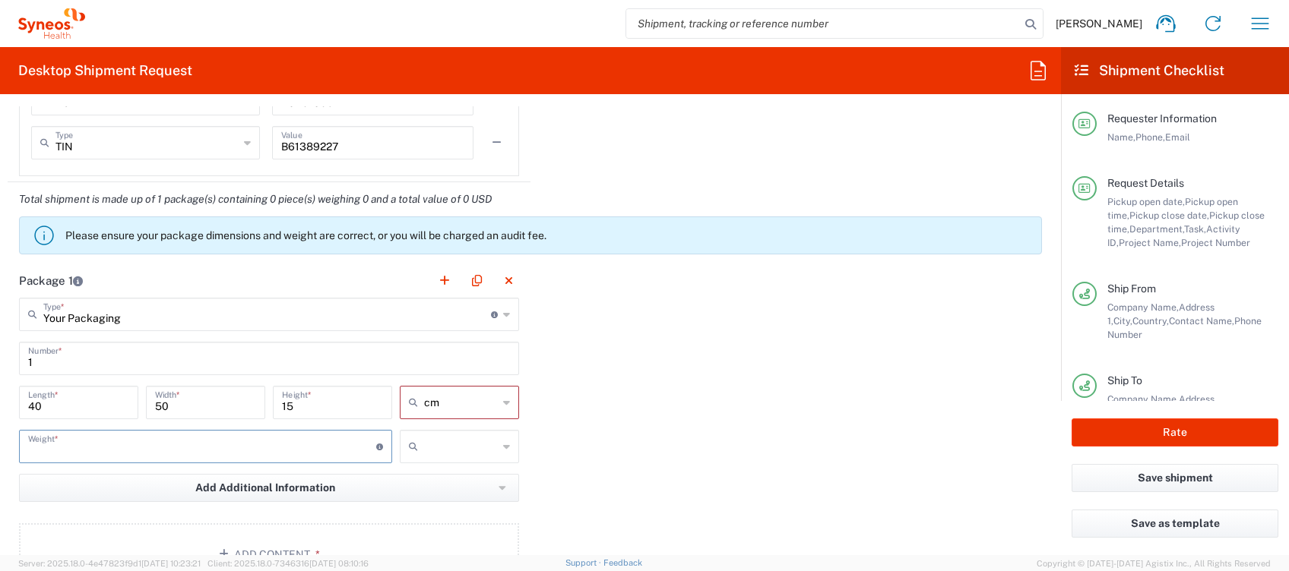
click at [259, 447] on input "number" at bounding box center [202, 445] width 348 height 27
type input "3"
click at [424, 443] on input "text" at bounding box center [461, 447] width 74 height 24
click at [454, 473] on span "kgs" at bounding box center [452, 479] width 114 height 24
type input "kgs"
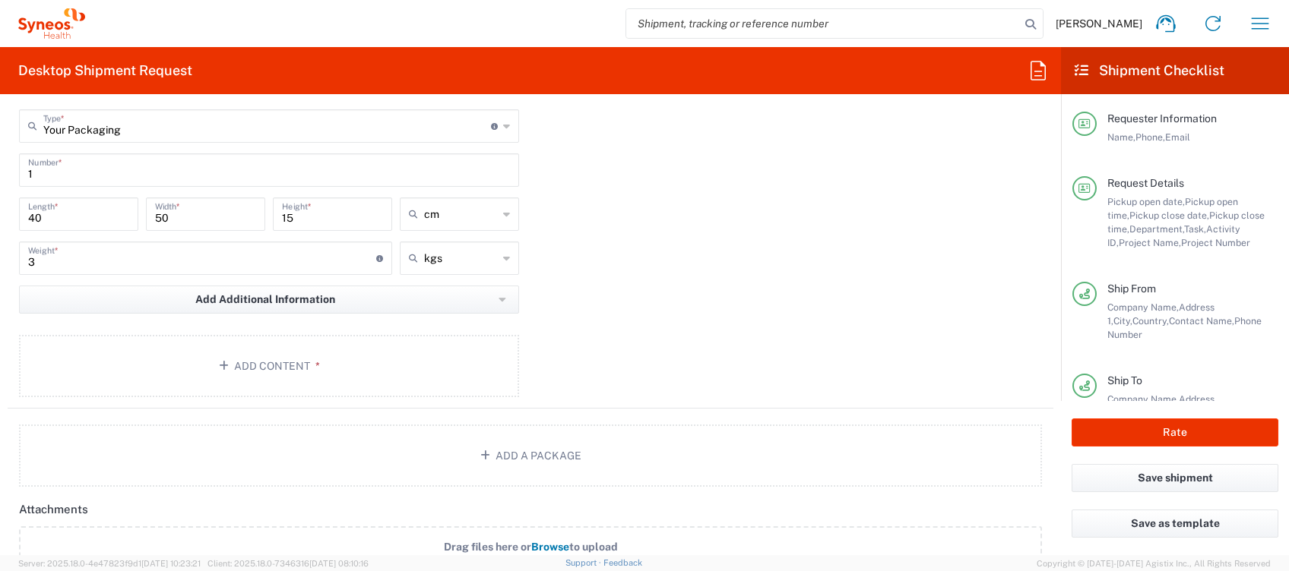
scroll to position [1621, 0]
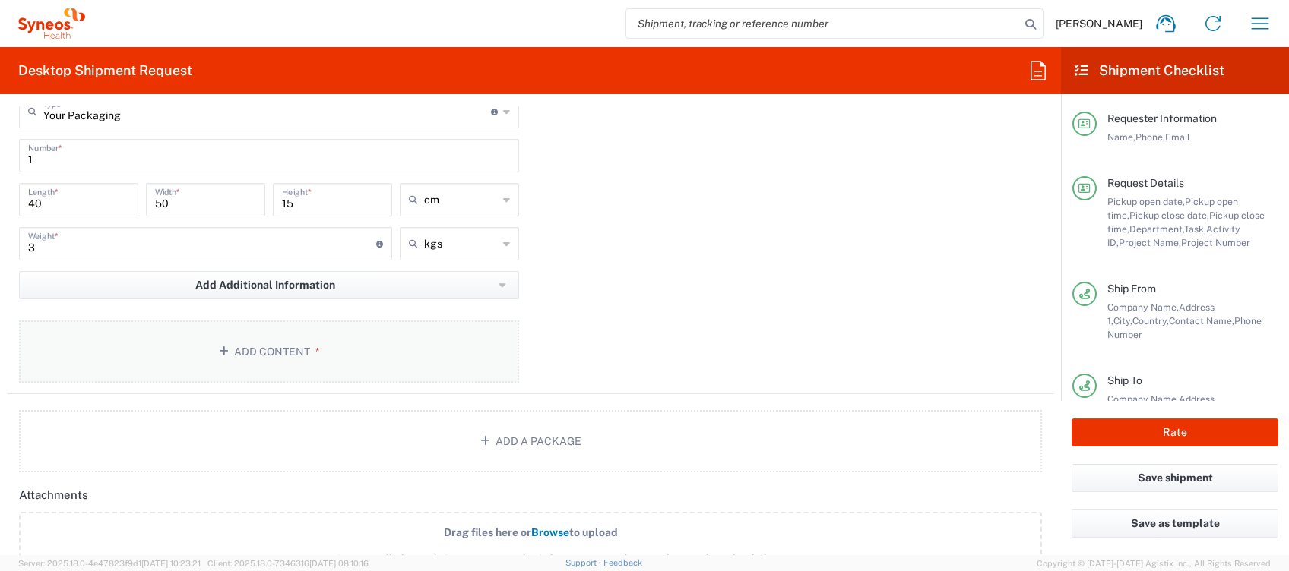
click at [317, 351] on button "Add Content *" at bounding box center [269, 352] width 500 height 62
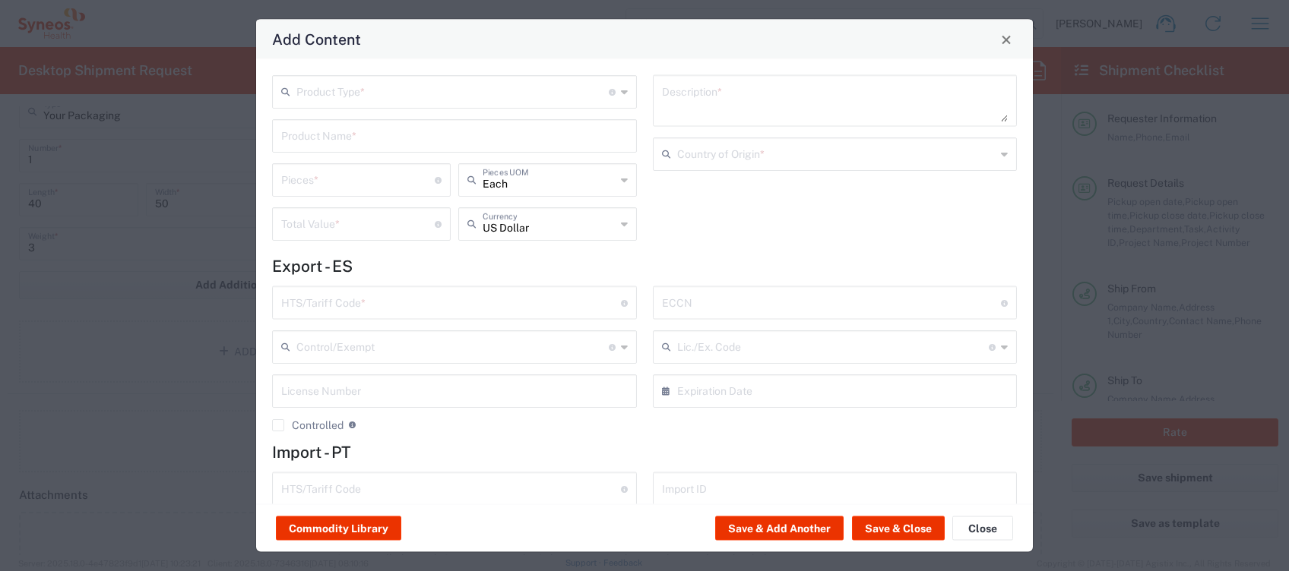
click at [362, 90] on input "text" at bounding box center [452, 90] width 312 height 27
click at [354, 139] on span "General Commodity" at bounding box center [450, 150] width 353 height 24
type input "General Commodity"
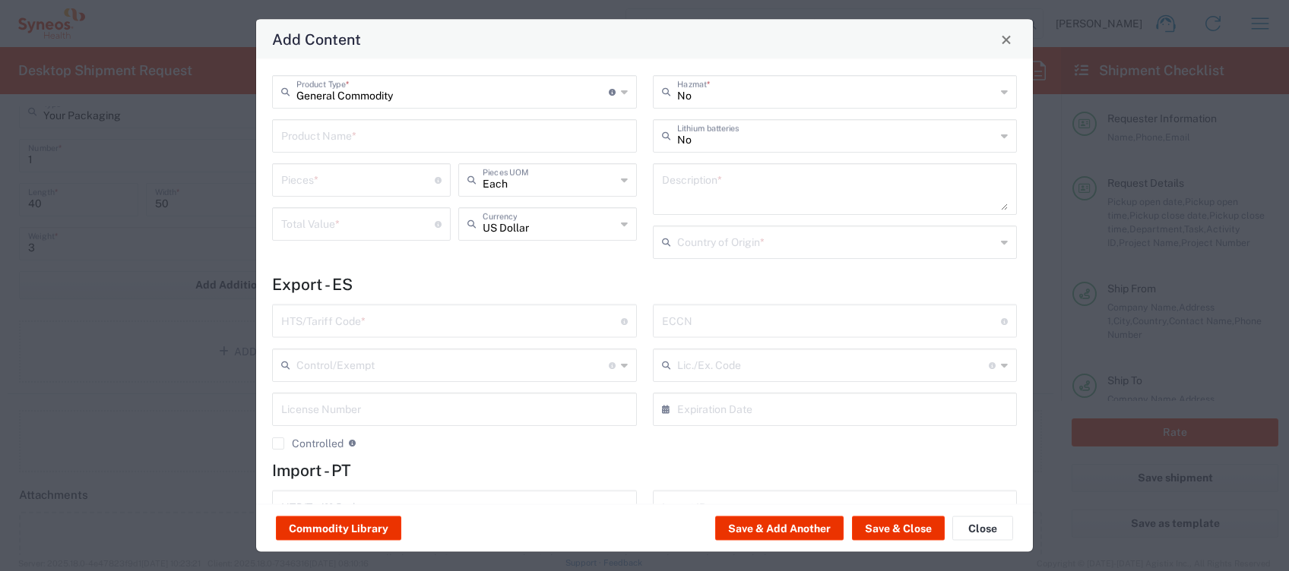
click at [353, 137] on input "text" at bounding box center [454, 135] width 346 height 27
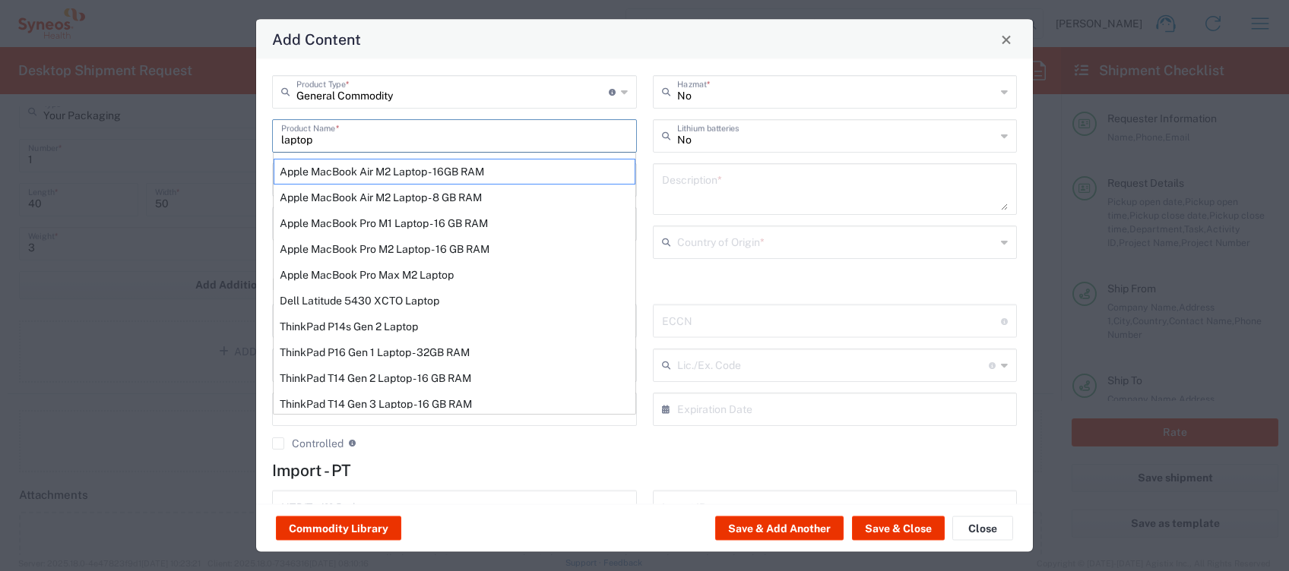
click at [389, 365] on div "ThinkPad T14 Gen 2 Laptop - 16 GB RAM" at bounding box center [455, 378] width 362 height 26
type input "ThinkPad T14 Gen 2 Laptop - 16 GB RAM"
type input "1"
type textarea "Intel Core i7-1156G7 vProÂ® Processor - 14"- 16 GB RAM - 512 GB SSD"
type input "[GEOGRAPHIC_DATA]"
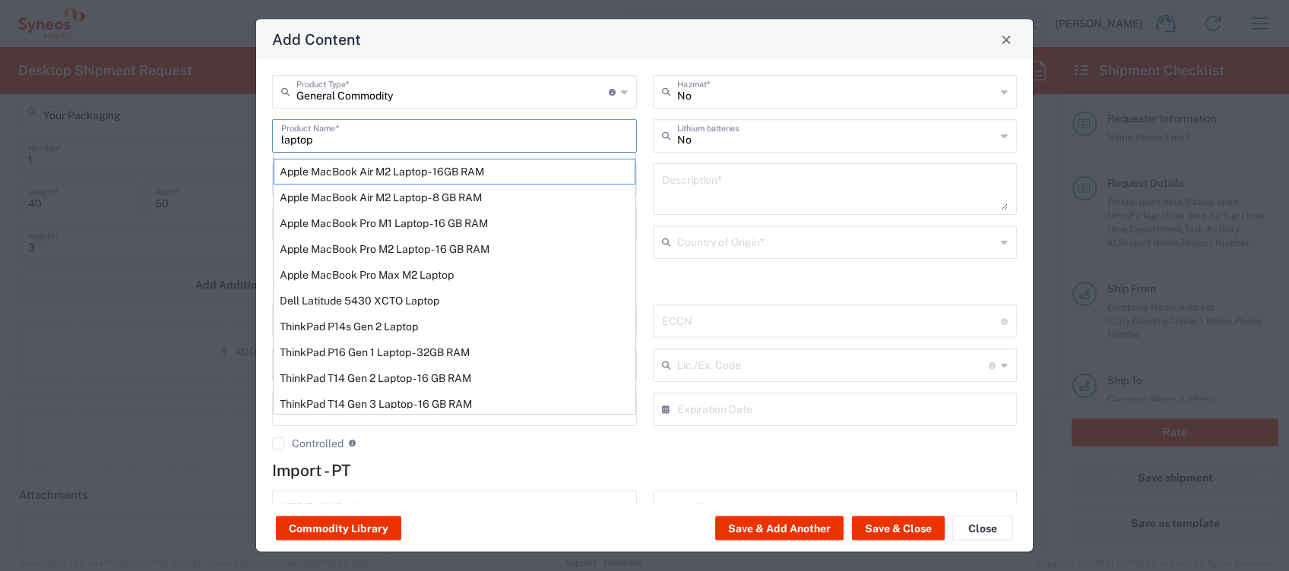
type input "8471300100"
type input "BIS"
type input "5A992.c"
type input "Yes"
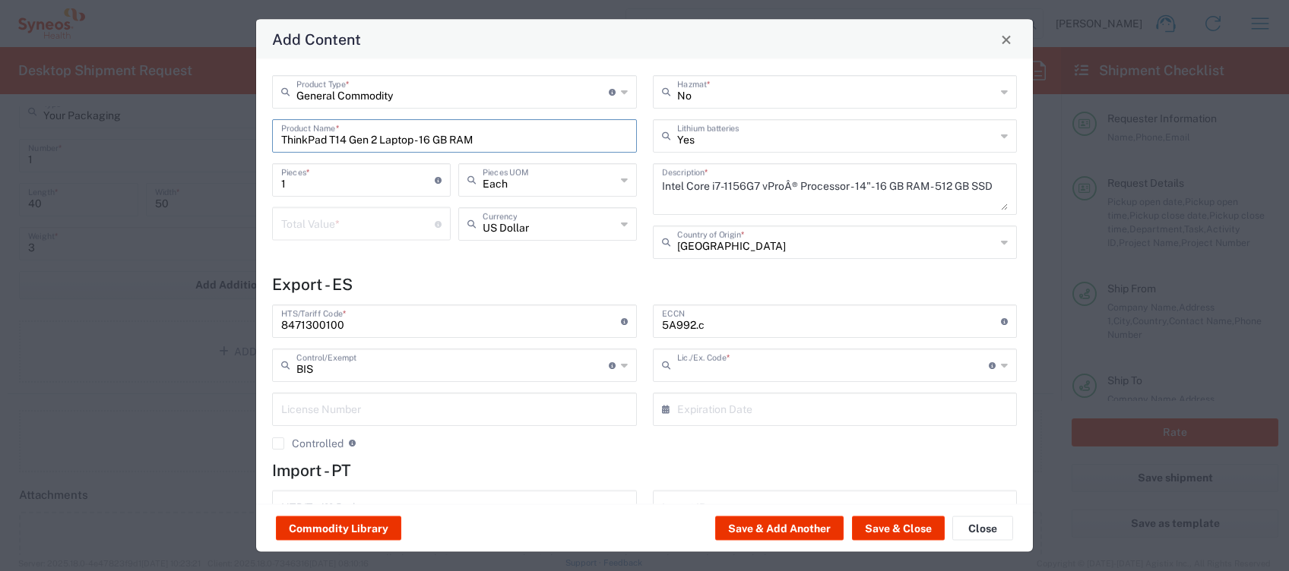
type input "NLR - No License Required"
click at [331, 225] on input "number" at bounding box center [357, 223] width 153 height 27
type input "300"
click at [621, 226] on icon at bounding box center [624, 224] width 7 height 24
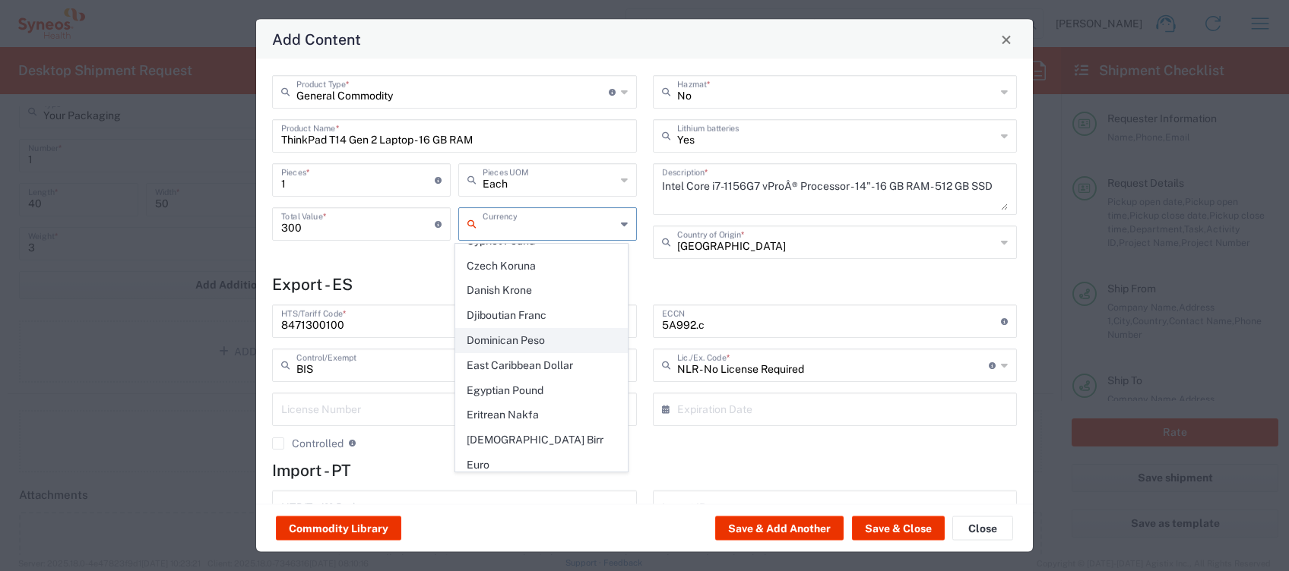
scroll to position [1216, 0]
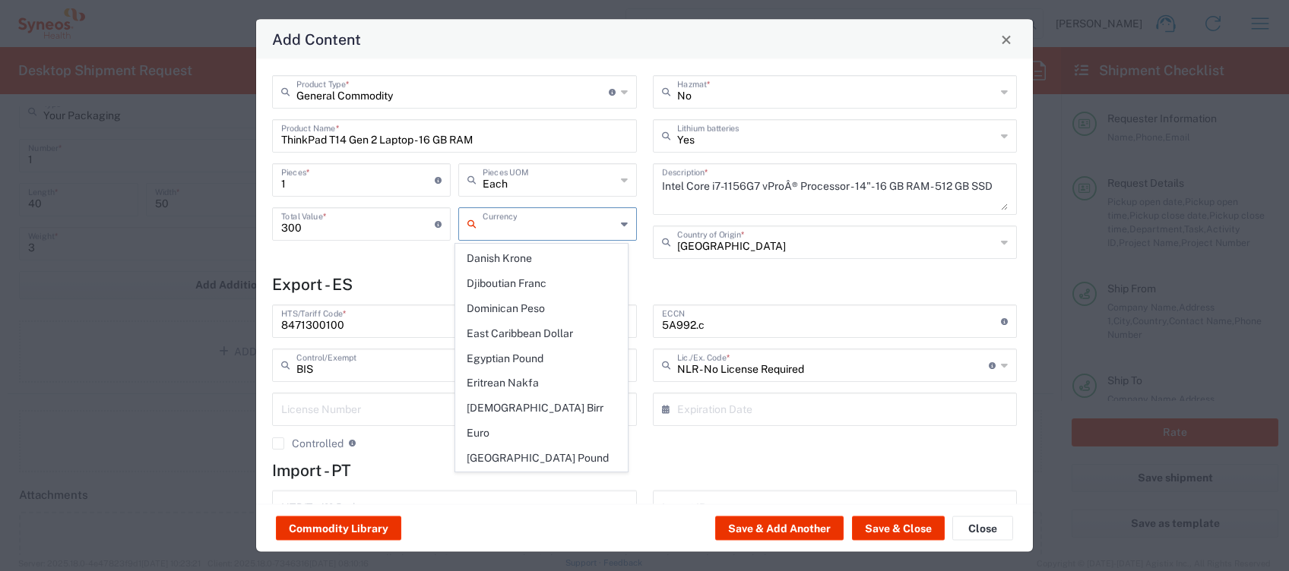
click at [517, 422] on span "Euro" at bounding box center [542, 434] width 172 height 24
type input "Euro"
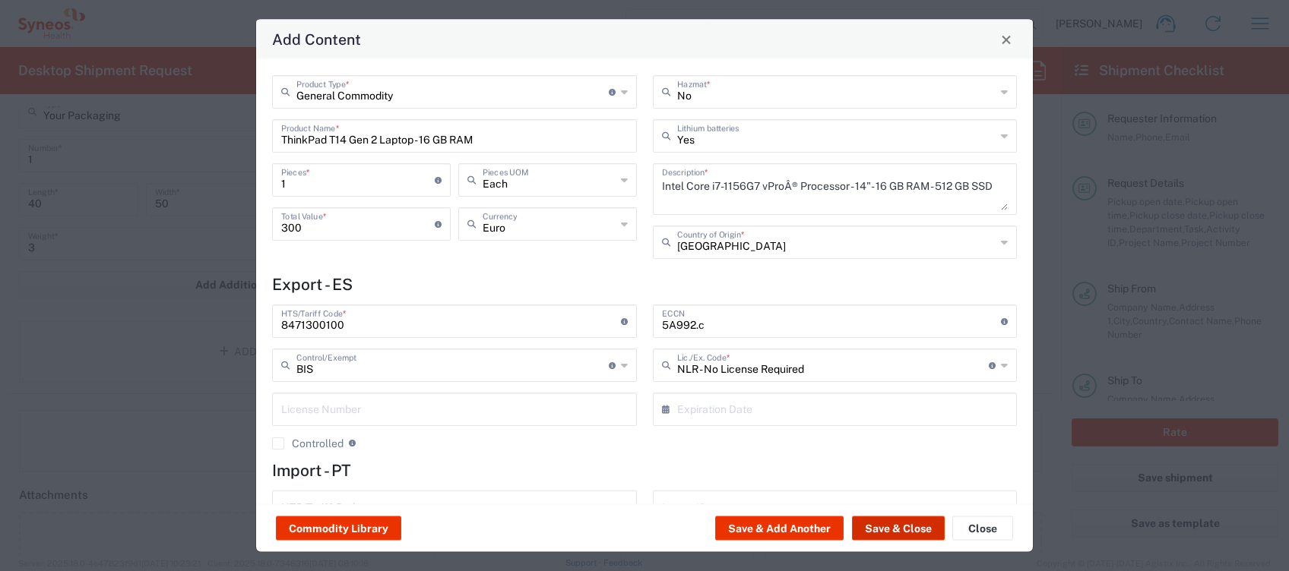
click at [904, 529] on button "Save & Close" at bounding box center [898, 529] width 93 height 24
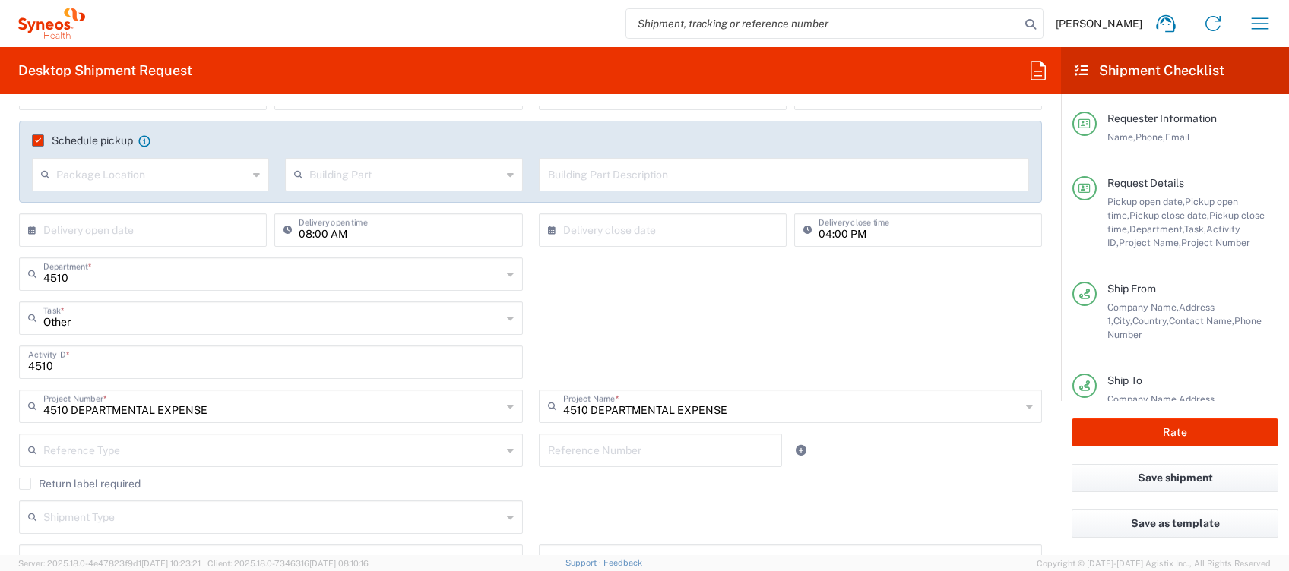
scroll to position [101, 0]
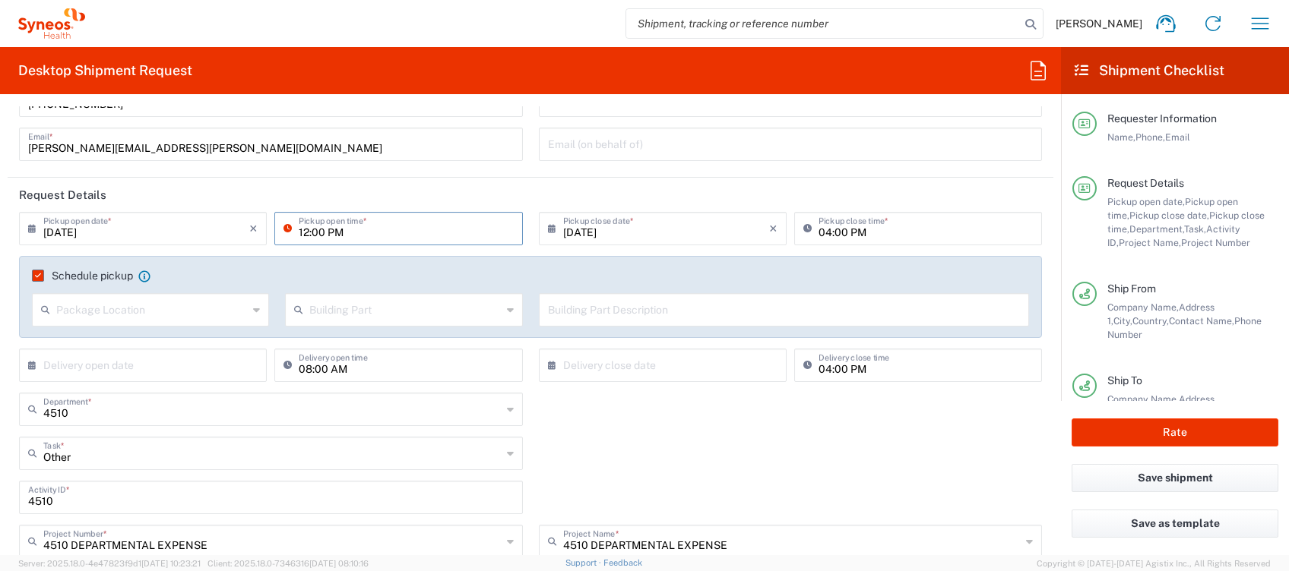
drag, startPoint x: 304, startPoint y: 232, endPoint x: 316, endPoint y: 234, distance: 12.4
click at [304, 232] on input "12:00 PM" at bounding box center [406, 227] width 214 height 27
type input "01:00 PM"
click at [1173, 425] on button "Rate" at bounding box center [1174, 433] width 207 height 28
type input "4510 DEPARTMENTAL EXPENSE"
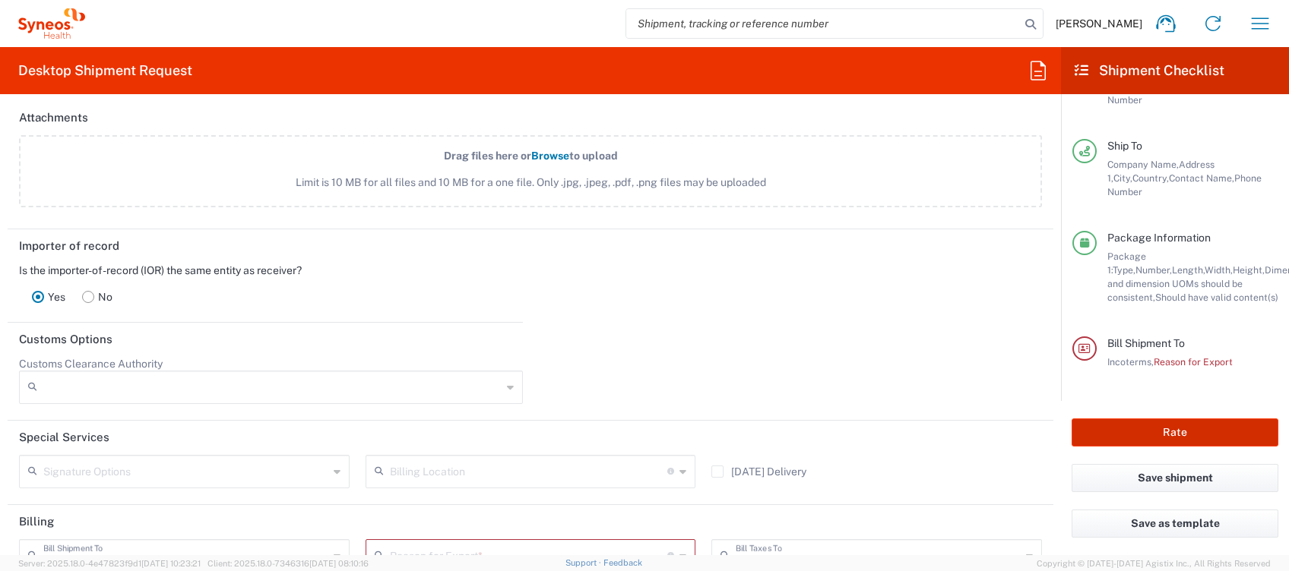
scroll to position [2273, 0]
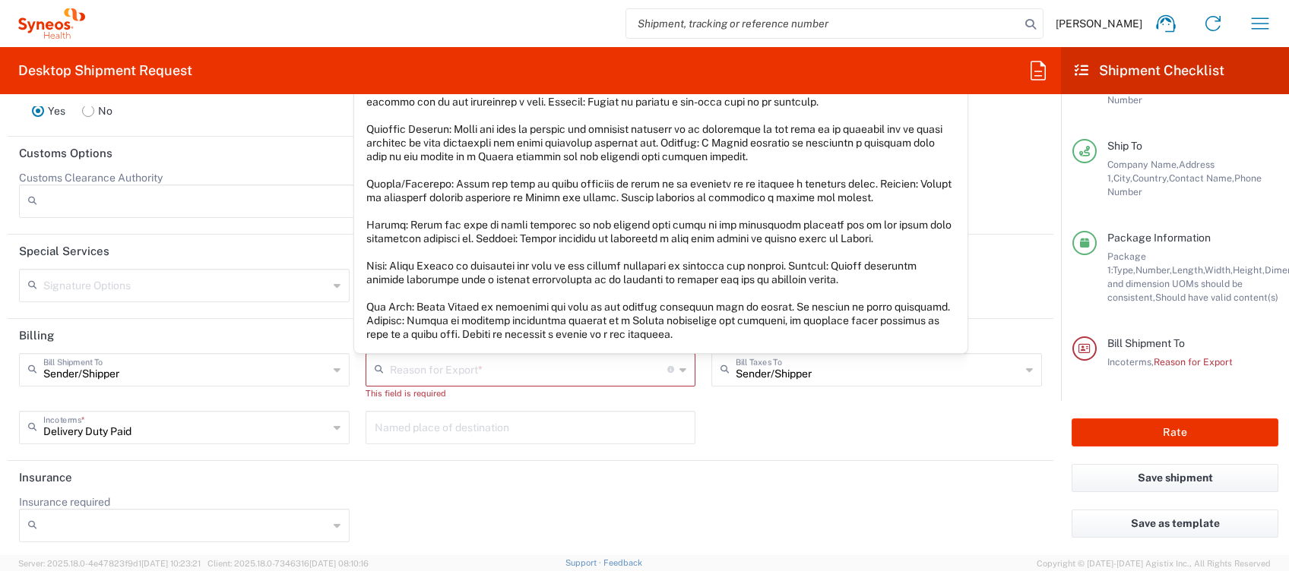
click at [679, 367] on icon at bounding box center [682, 370] width 7 height 24
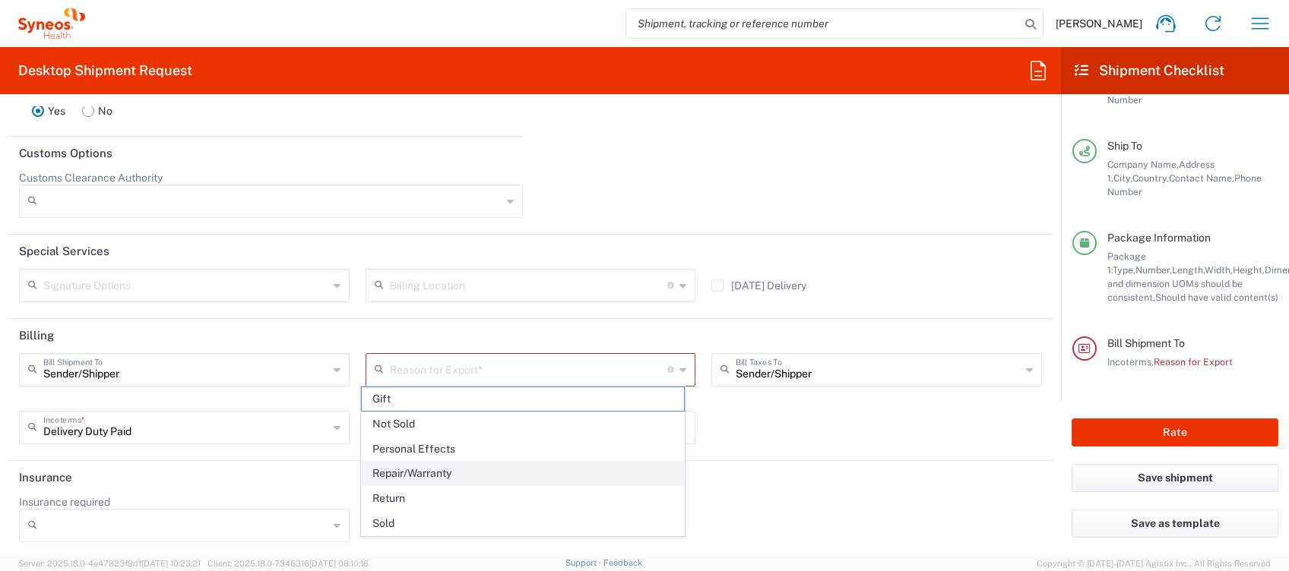
click at [436, 472] on span "Repair/Warranty" at bounding box center [523, 474] width 322 height 24
type input "Repair/Warranty"
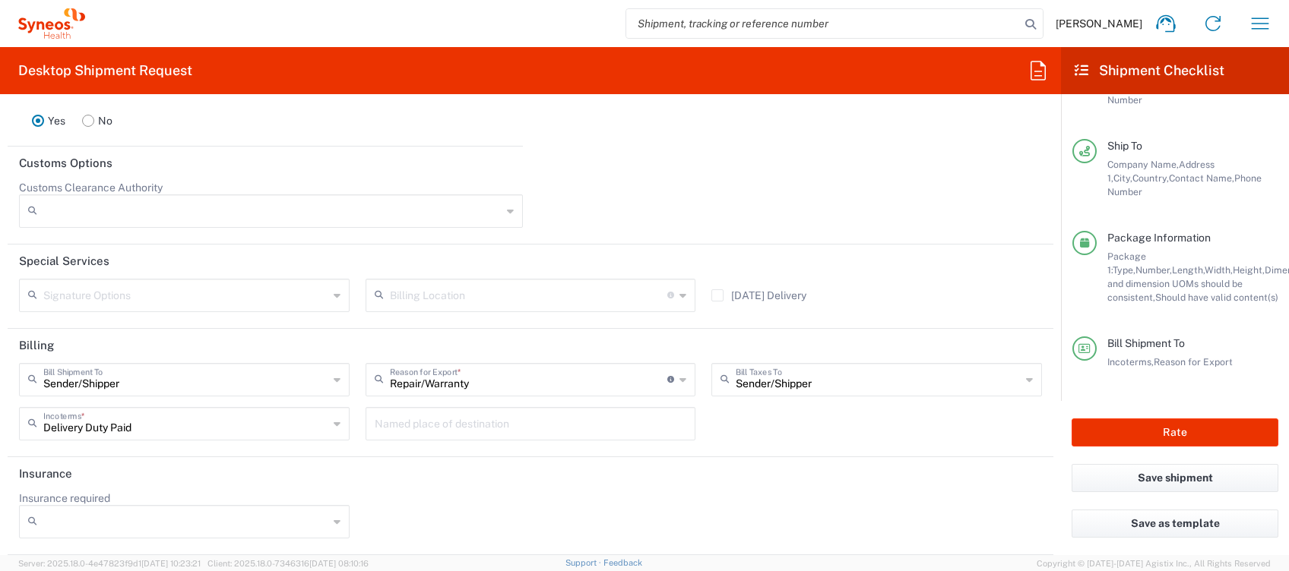
scroll to position [2260, 0]
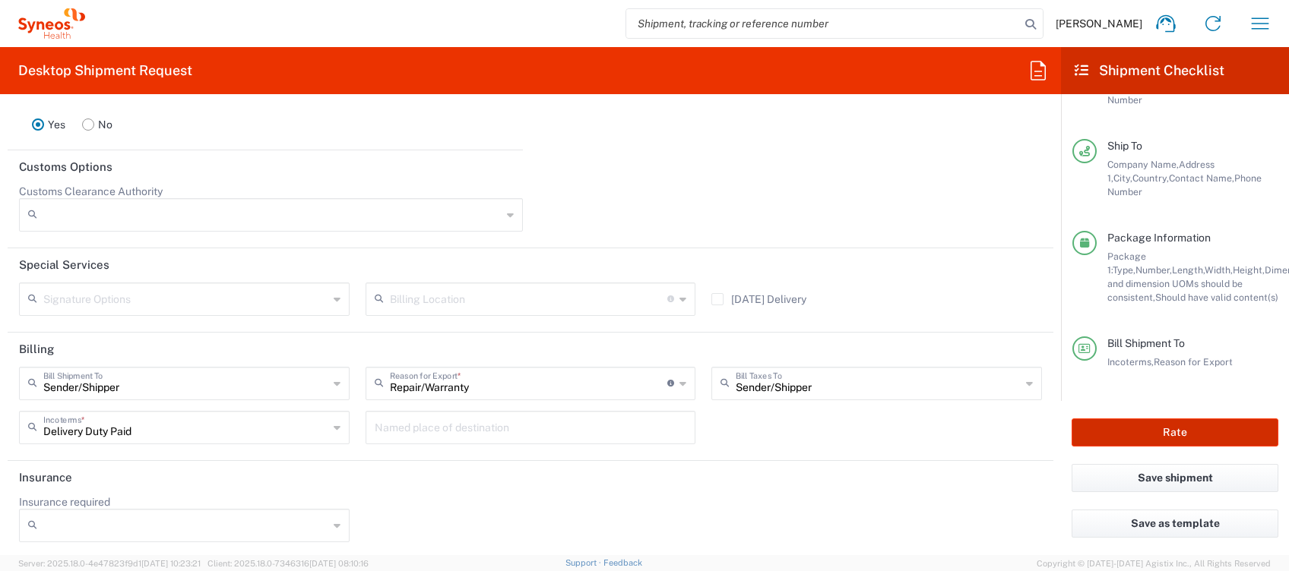
click at [1204, 422] on button "Rate" at bounding box center [1174, 433] width 207 height 28
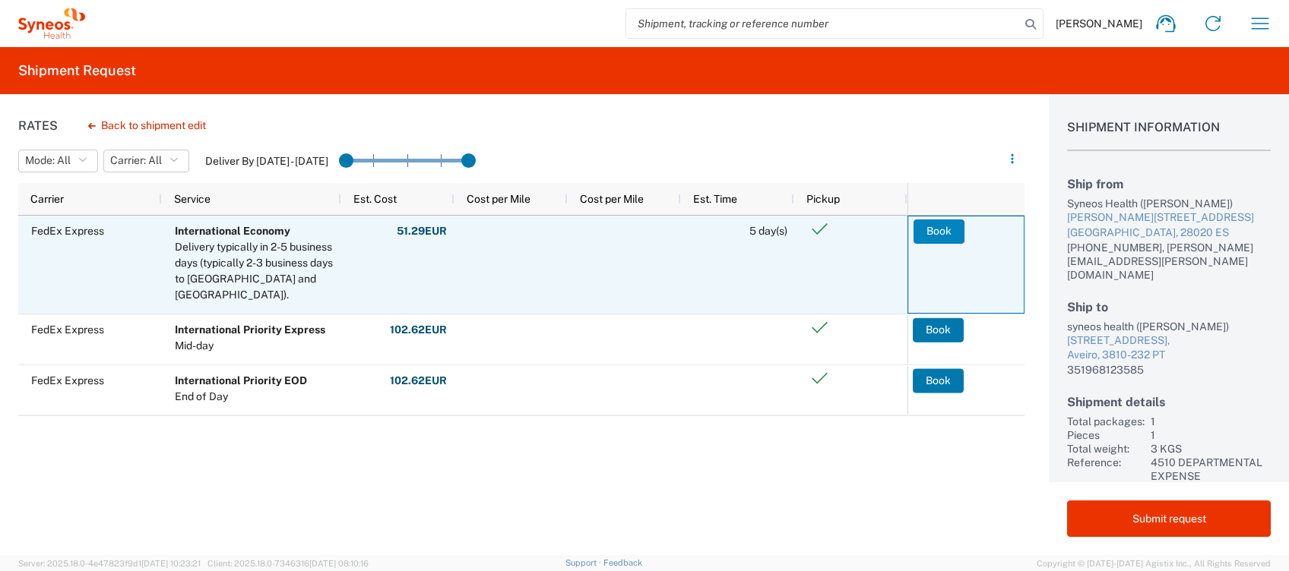
click at [947, 230] on button "Book" at bounding box center [938, 232] width 51 height 24
